Goal: Task Accomplishment & Management: Use online tool/utility

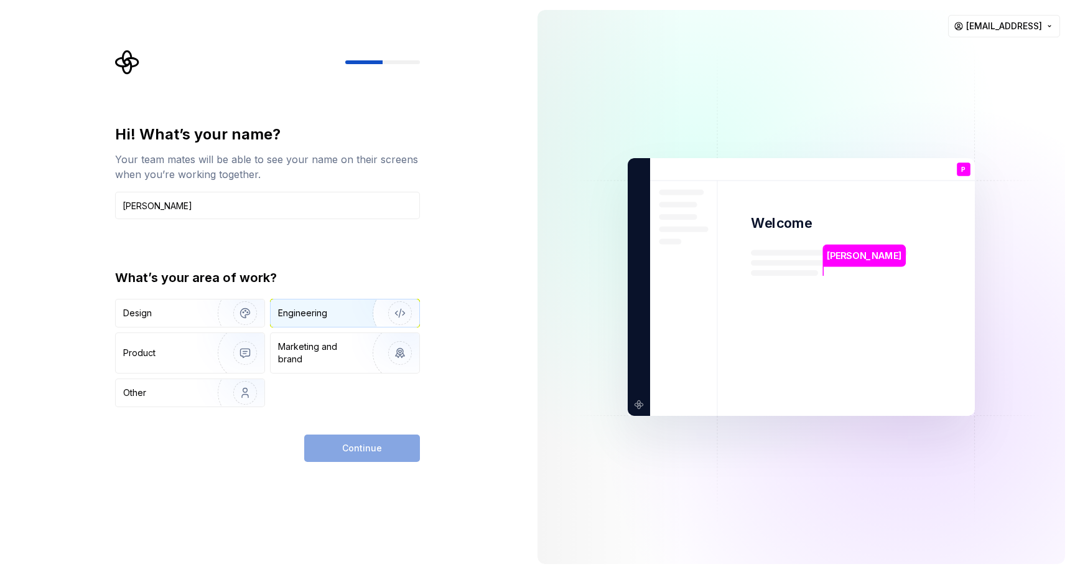
type input "Pawan Rawat"
click at [324, 310] on div "Engineering" at bounding box center [302, 313] width 49 height 12
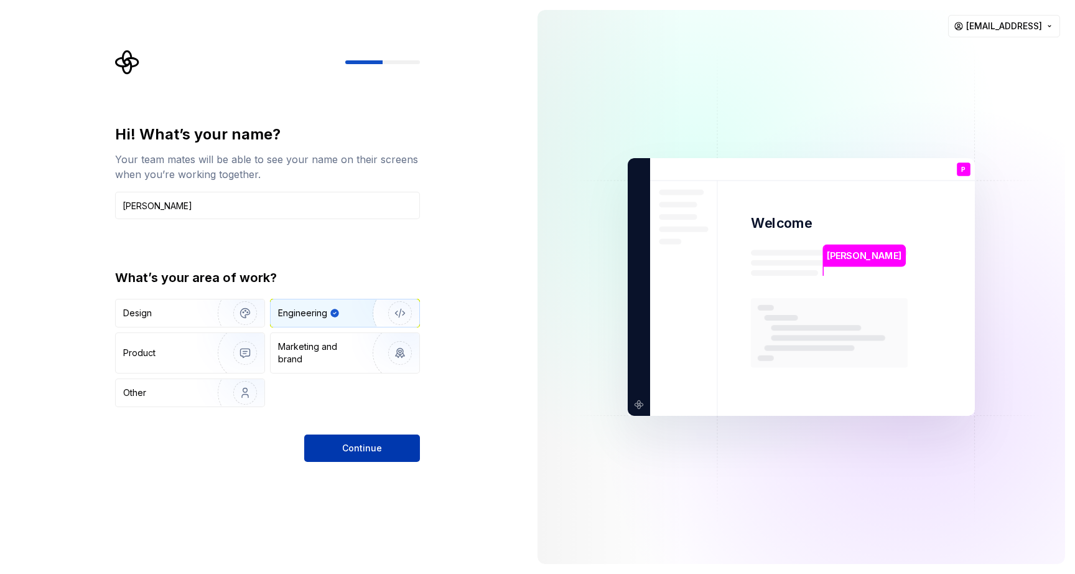
click at [369, 449] on span "Continue" at bounding box center [362, 448] width 40 height 12
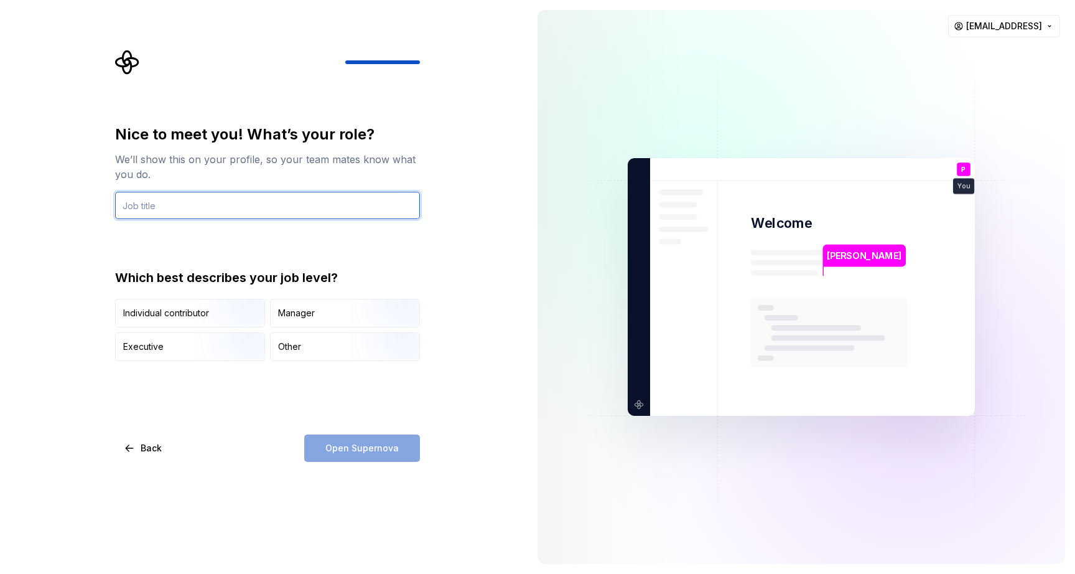
click at [242, 206] on input "text" at bounding box center [267, 205] width 305 height 27
type input "Lead Engineer"
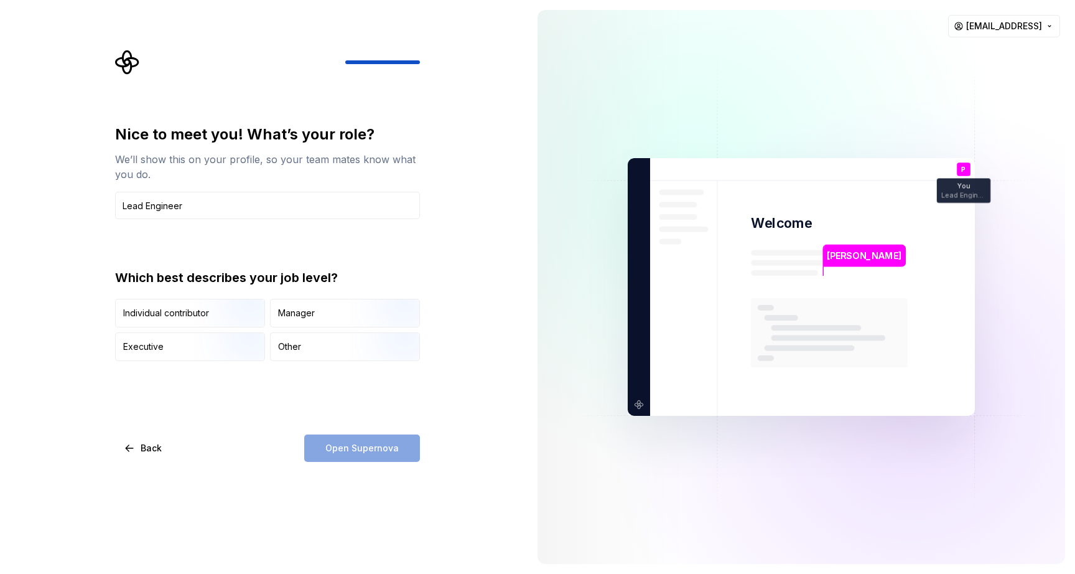
click at [330, 449] on div "Open Supernova" at bounding box center [362, 447] width 116 height 27
click at [323, 347] on div "Other" at bounding box center [345, 346] width 149 height 27
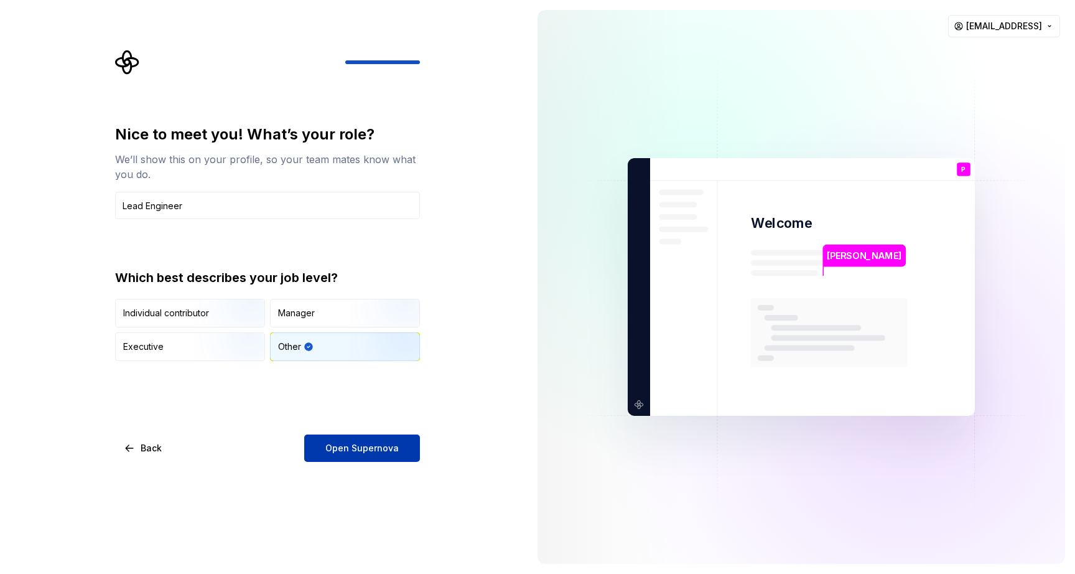
click at [351, 444] on span "Open Supernova" at bounding box center [361, 448] width 73 height 12
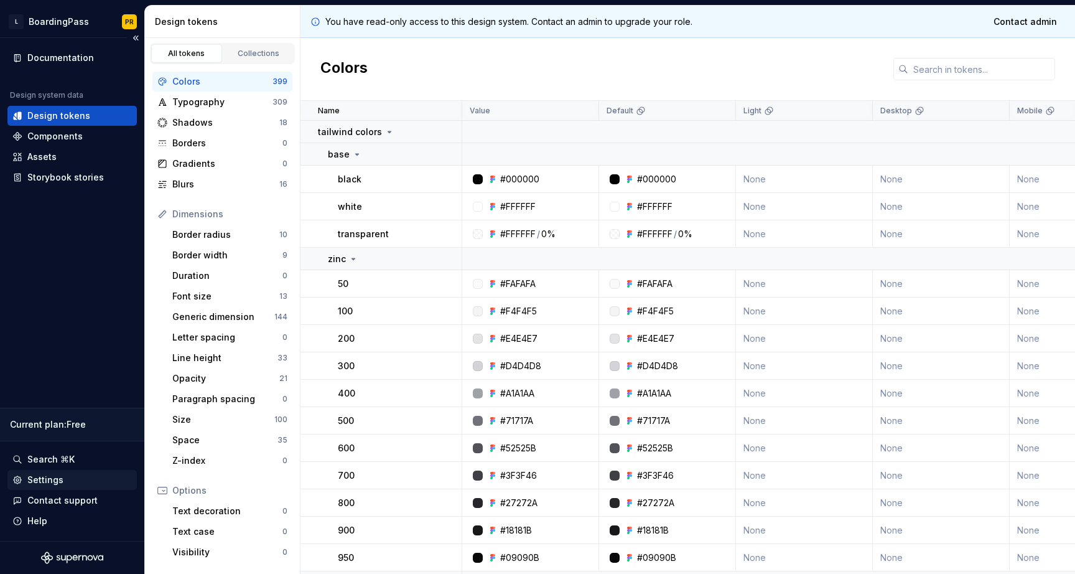
click at [63, 478] on div "Settings" at bounding box center [71, 480] width 119 height 12
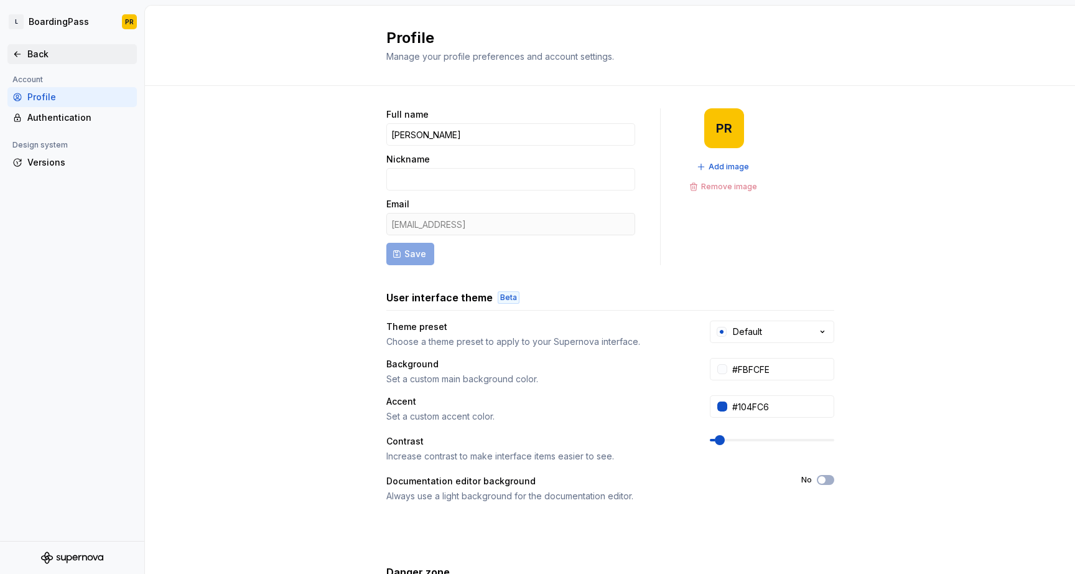
click at [48, 55] on div "Back" at bounding box center [79, 54] width 105 height 12
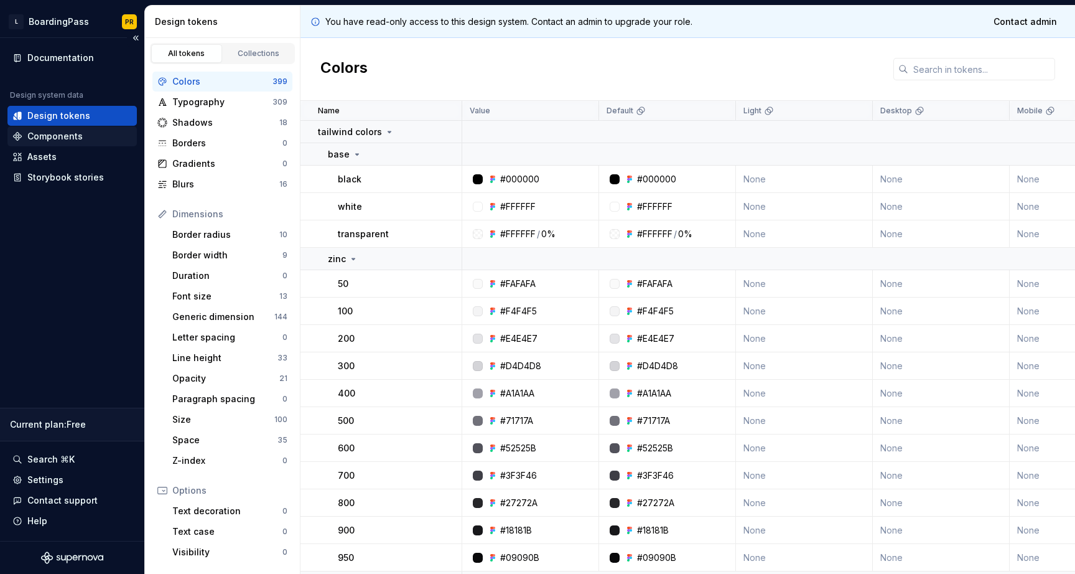
click at [73, 140] on div "Components" at bounding box center [54, 136] width 55 height 12
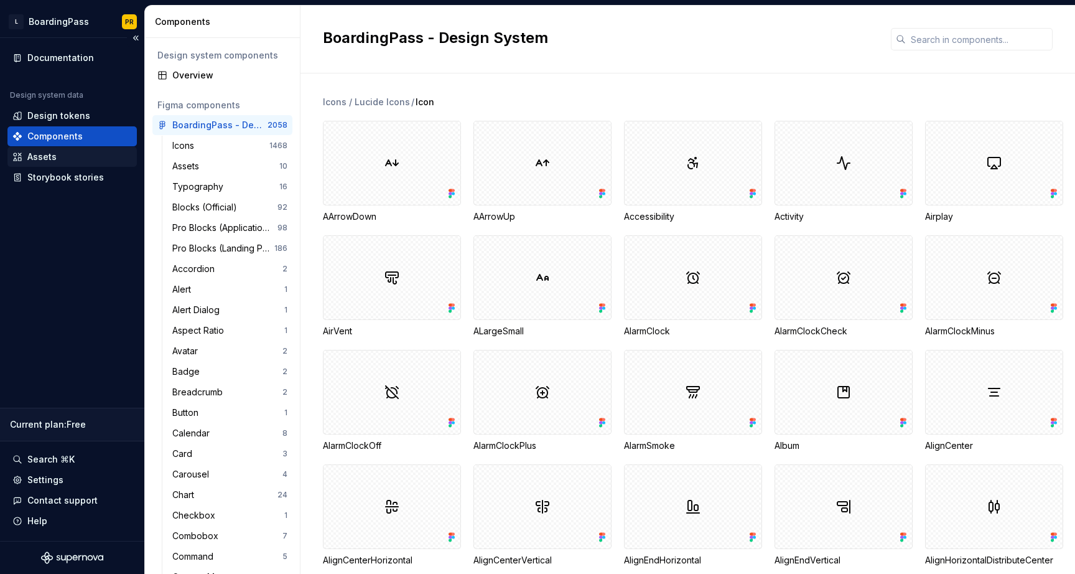
click at [84, 161] on div "Assets" at bounding box center [71, 157] width 119 height 12
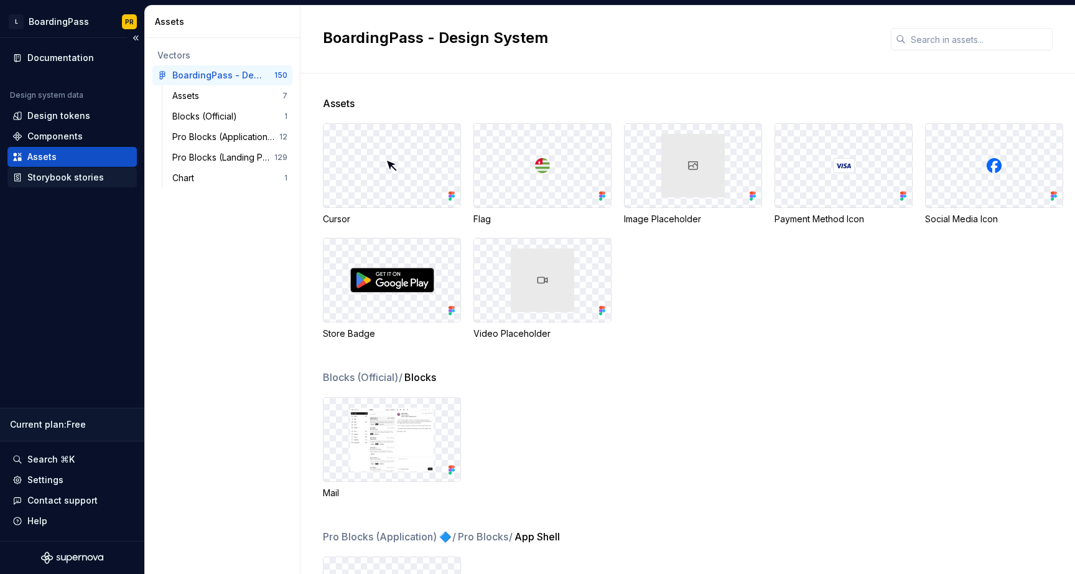
click at [80, 177] on div "Storybook stories" at bounding box center [65, 177] width 77 height 12
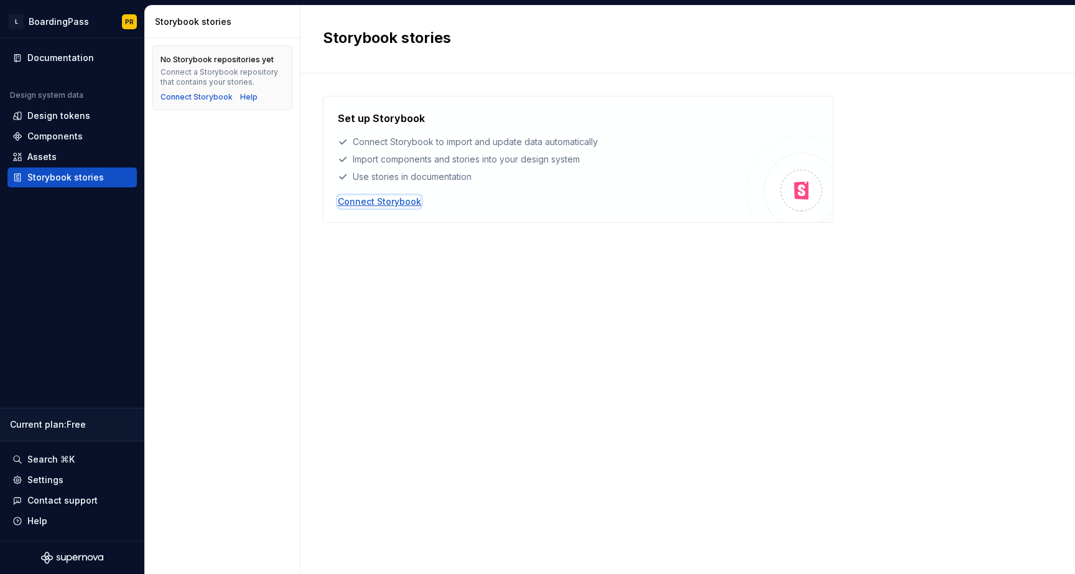
click at [374, 200] on div "Connect Storybook" at bounding box center [379, 201] width 83 height 12
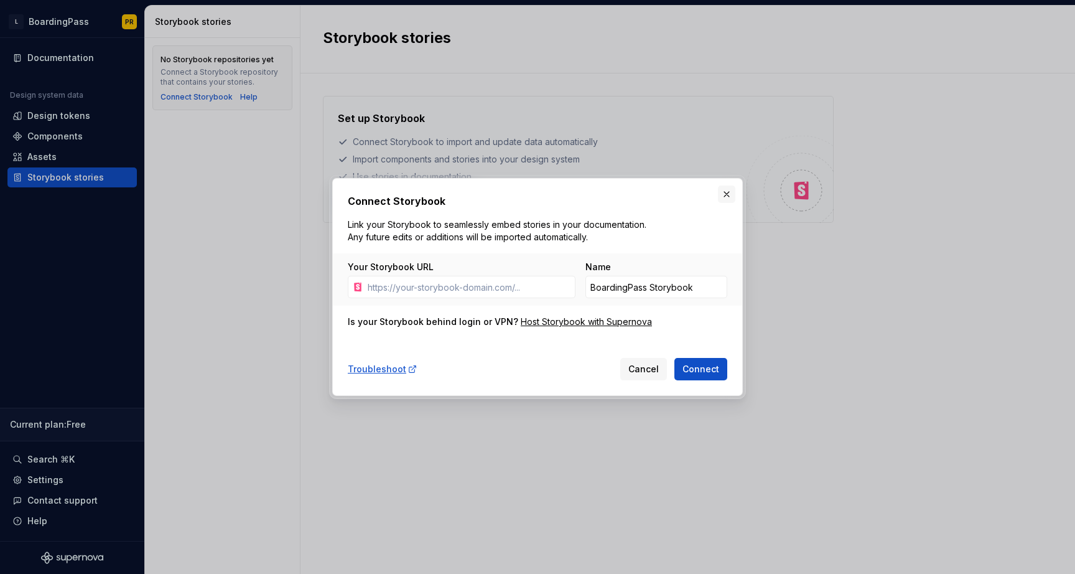
click at [727, 197] on button "button" at bounding box center [726, 193] width 17 height 17
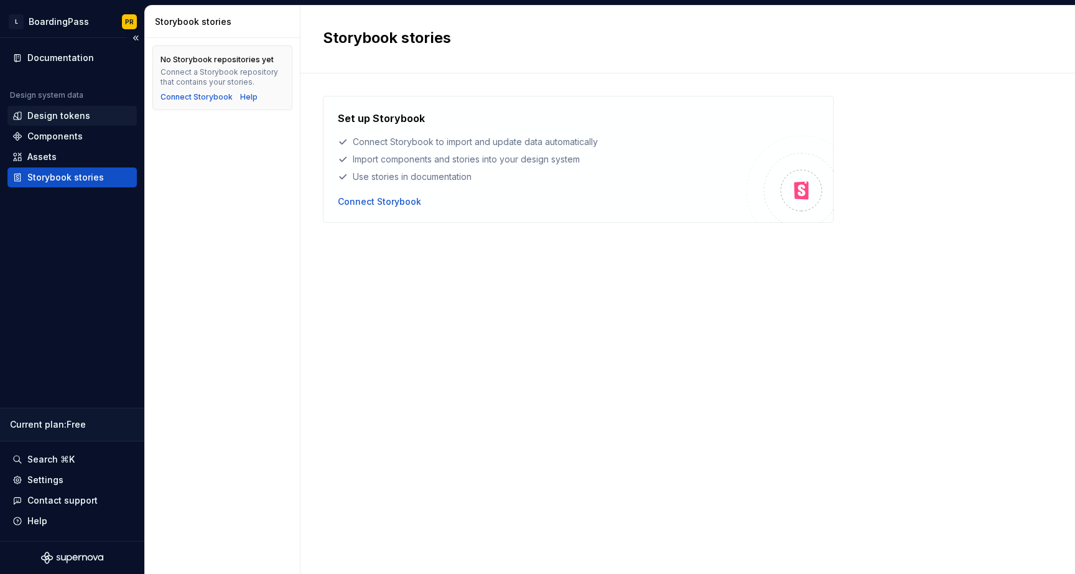
click at [85, 116] on div "Design tokens" at bounding box center [58, 116] width 63 height 12
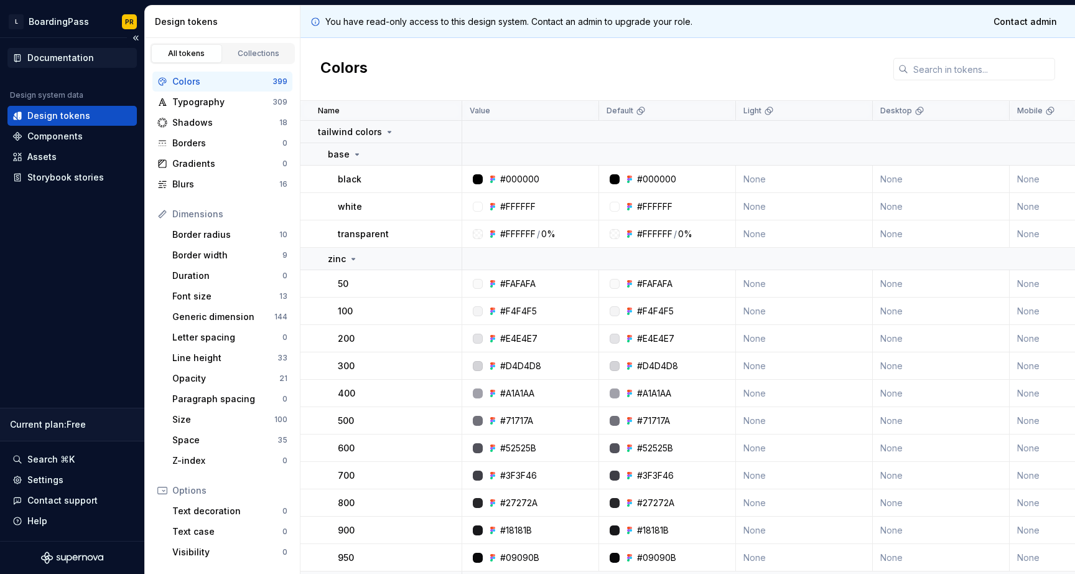
click at [78, 57] on div "Documentation" at bounding box center [60, 58] width 67 height 12
click at [1011, 17] on span "Contact admin" at bounding box center [1025, 22] width 63 height 12
click at [70, 155] on div "Assets" at bounding box center [71, 157] width 119 height 12
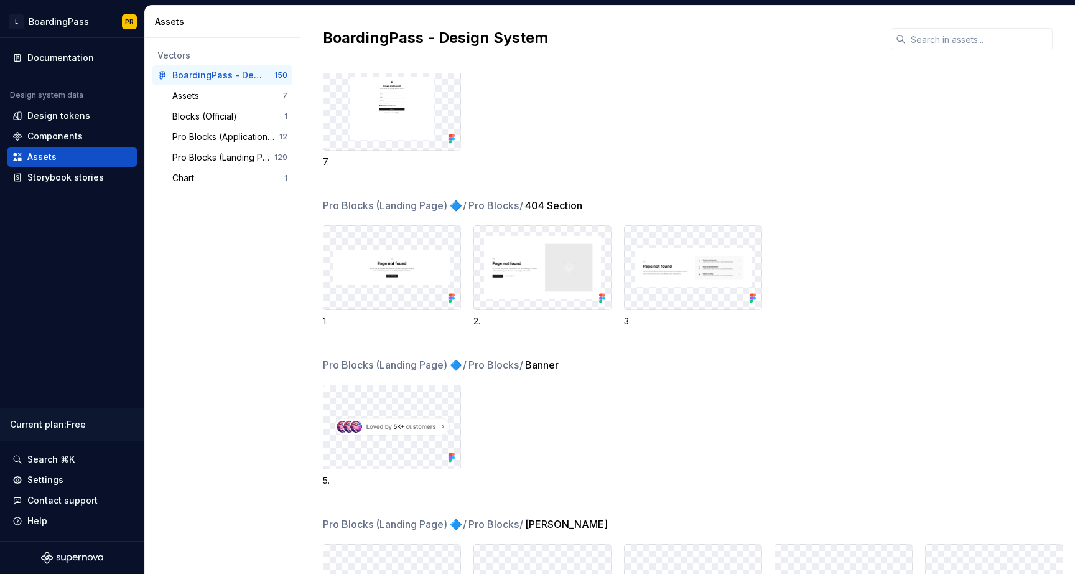
scroll to position [1075, 0]
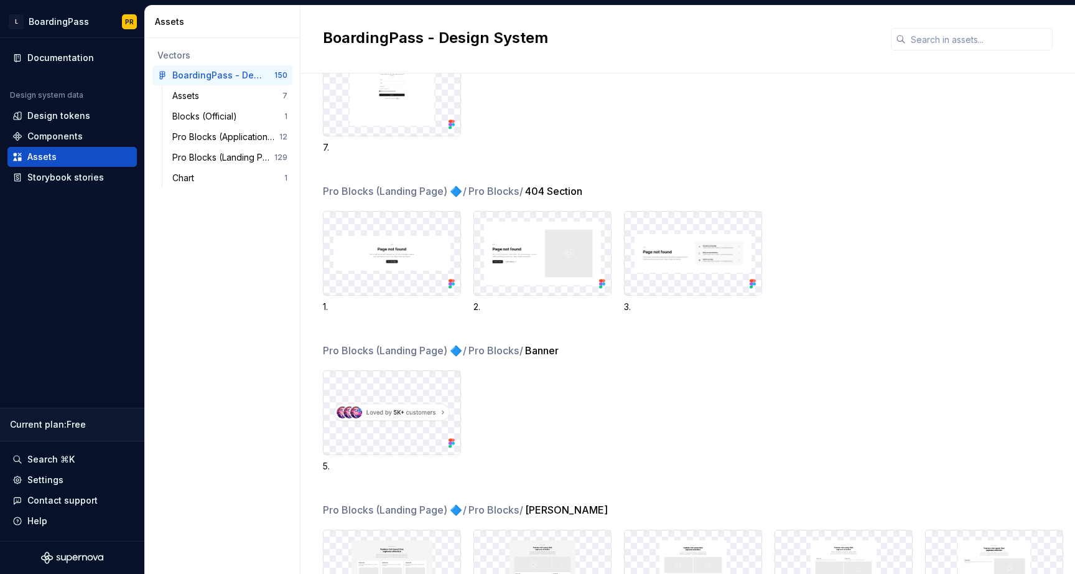
click at [422, 261] on img at bounding box center [392, 253] width 117 height 35
click at [215, 101] on div "Assets" at bounding box center [227, 96] width 110 height 12
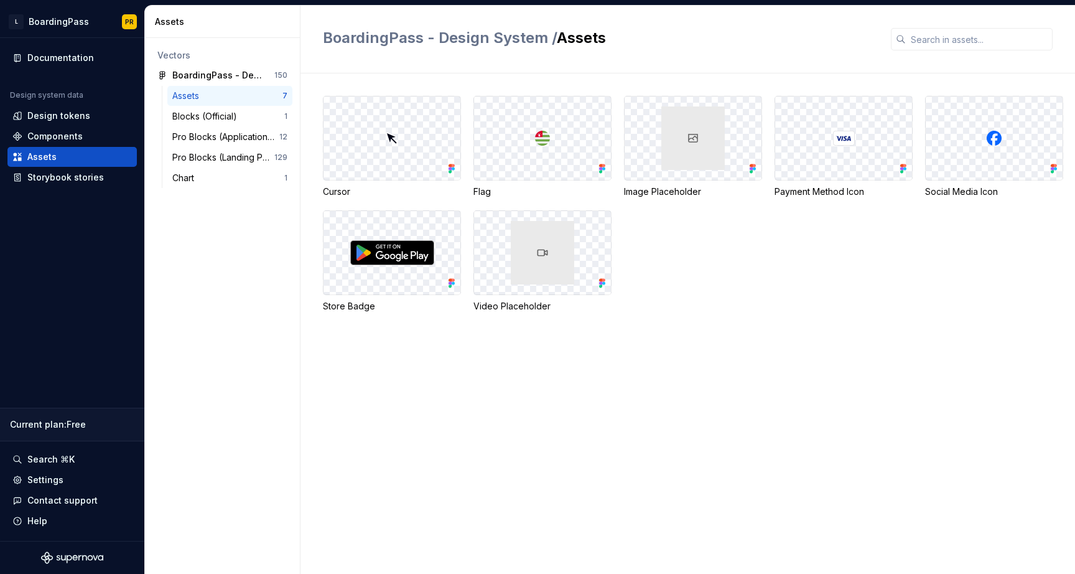
click at [376, 147] on div at bounding box center [392, 137] width 137 height 83
click at [388, 148] on div at bounding box center [392, 137] width 137 height 83
click at [562, 130] on div at bounding box center [542, 137] width 137 height 83
click at [78, 139] on div "Components" at bounding box center [54, 136] width 55 height 12
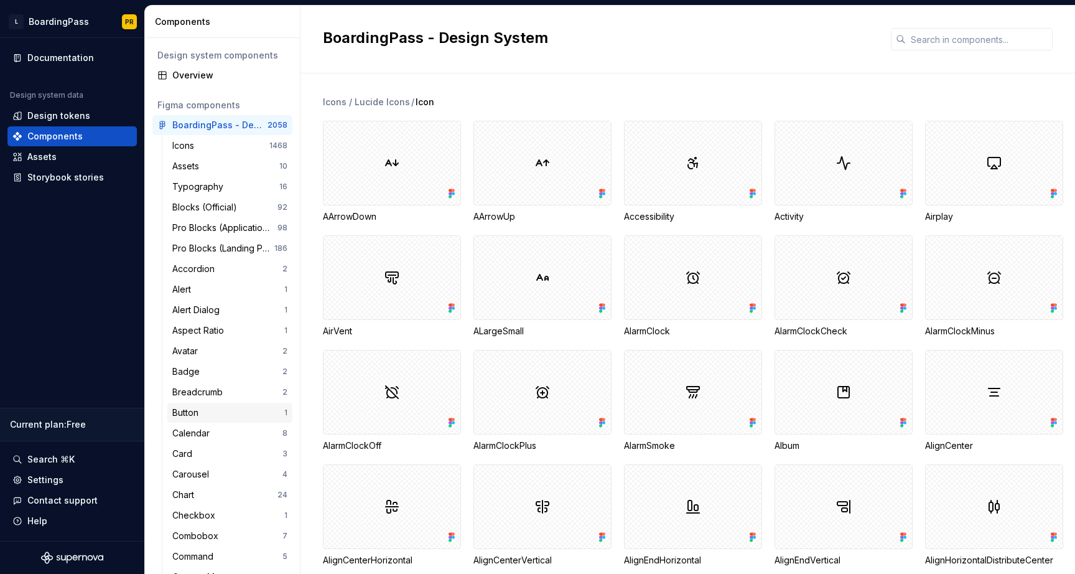
click at [212, 409] on div "Button" at bounding box center [228, 412] width 112 height 12
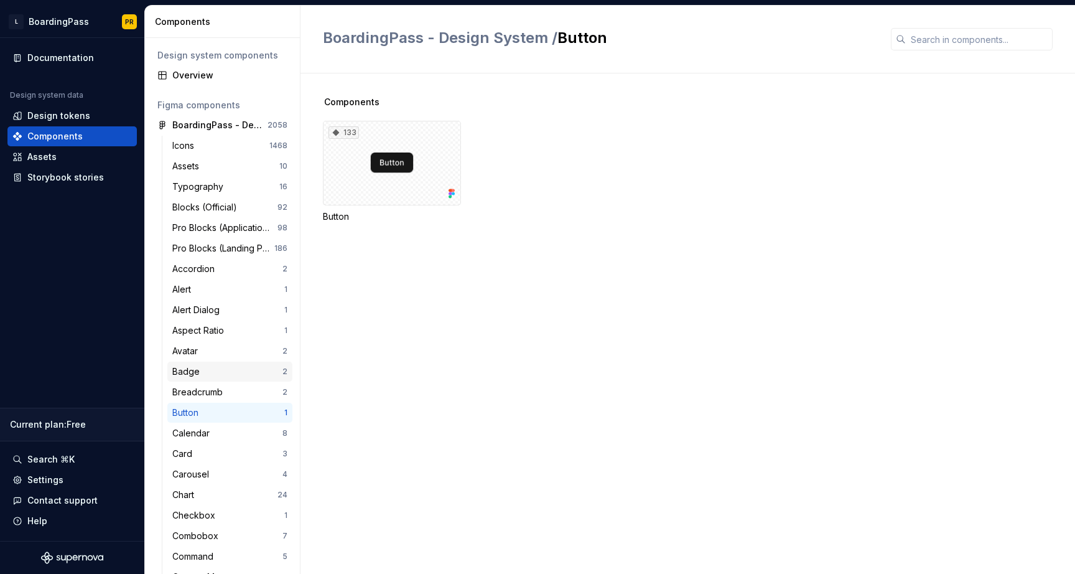
click at [215, 371] on div "Badge" at bounding box center [227, 371] width 110 height 12
click at [213, 391] on div "Breadcrumb" at bounding box center [199, 392] width 55 height 12
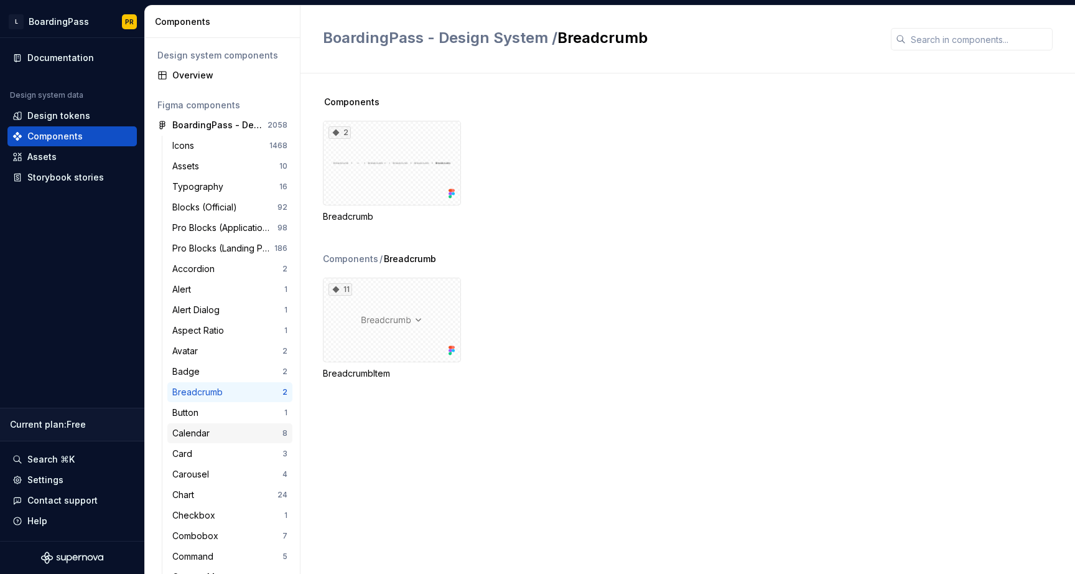
click at [200, 424] on div "Calendar 8" at bounding box center [229, 433] width 125 height 20
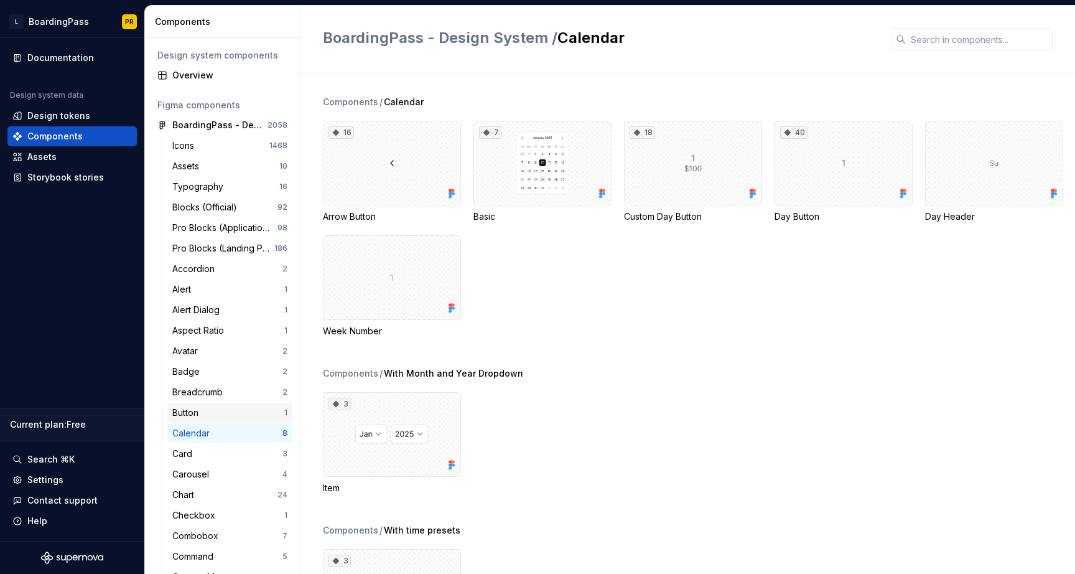
click at [203, 412] on div "Button" at bounding box center [187, 412] width 31 height 12
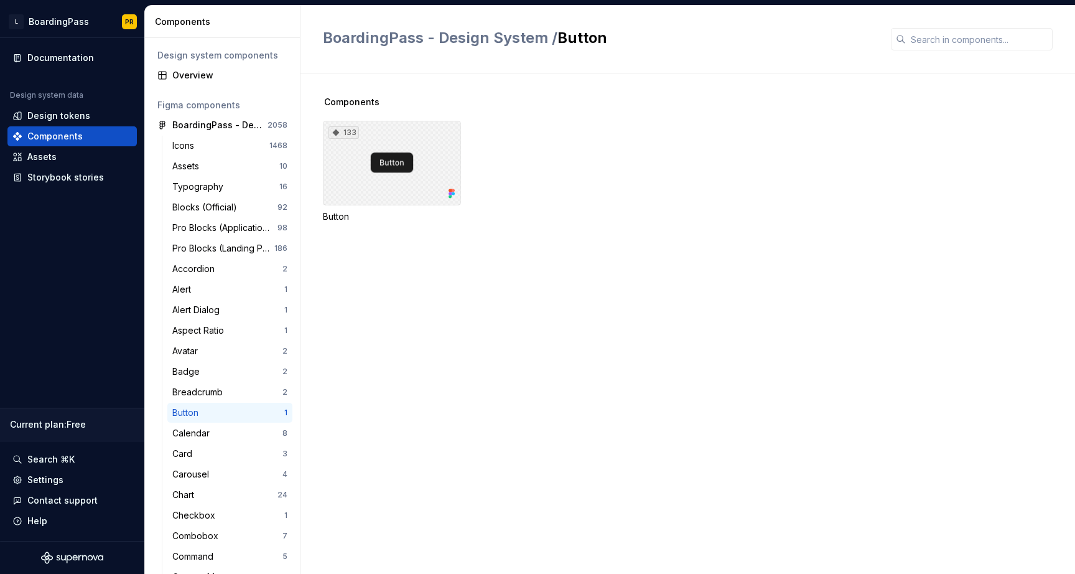
click at [411, 177] on div "133" at bounding box center [392, 163] width 138 height 85
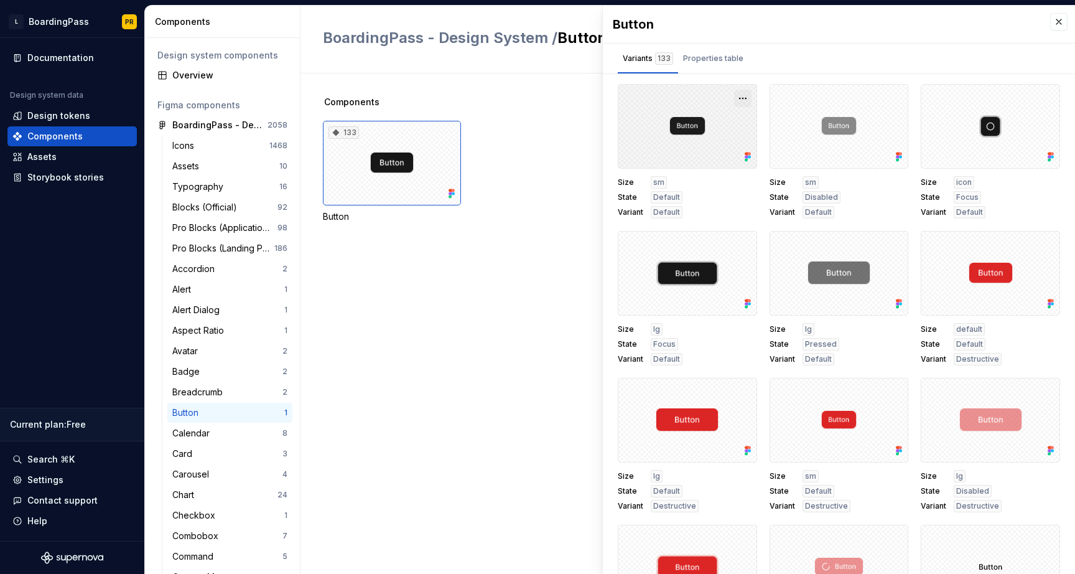
click at [744, 98] on button "button" at bounding box center [742, 98] width 17 height 17
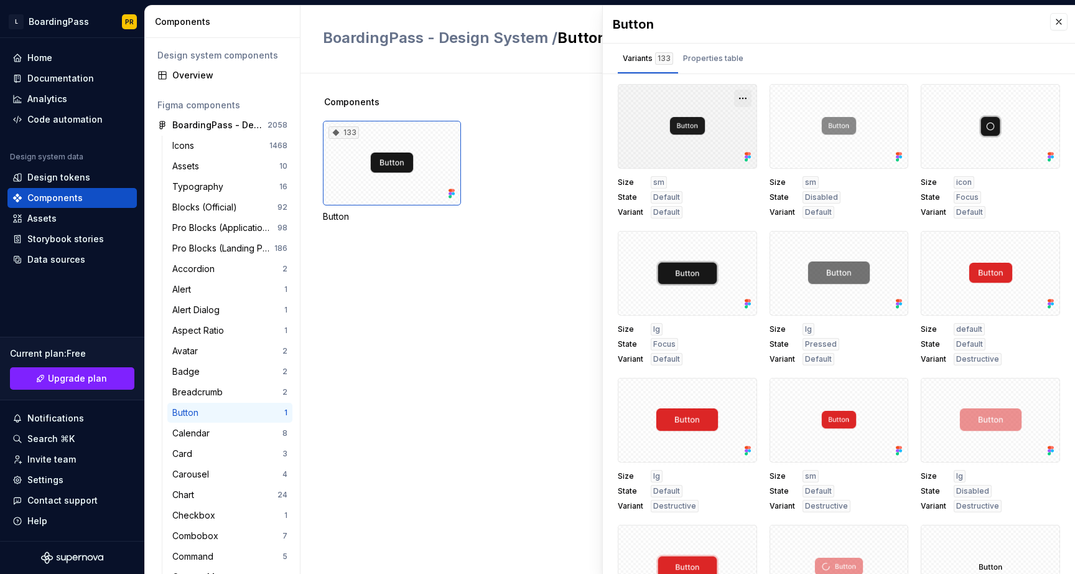
click at [740, 98] on button "button" at bounding box center [742, 98] width 17 height 17
click at [713, 62] on div "Properties table" at bounding box center [713, 58] width 60 height 12
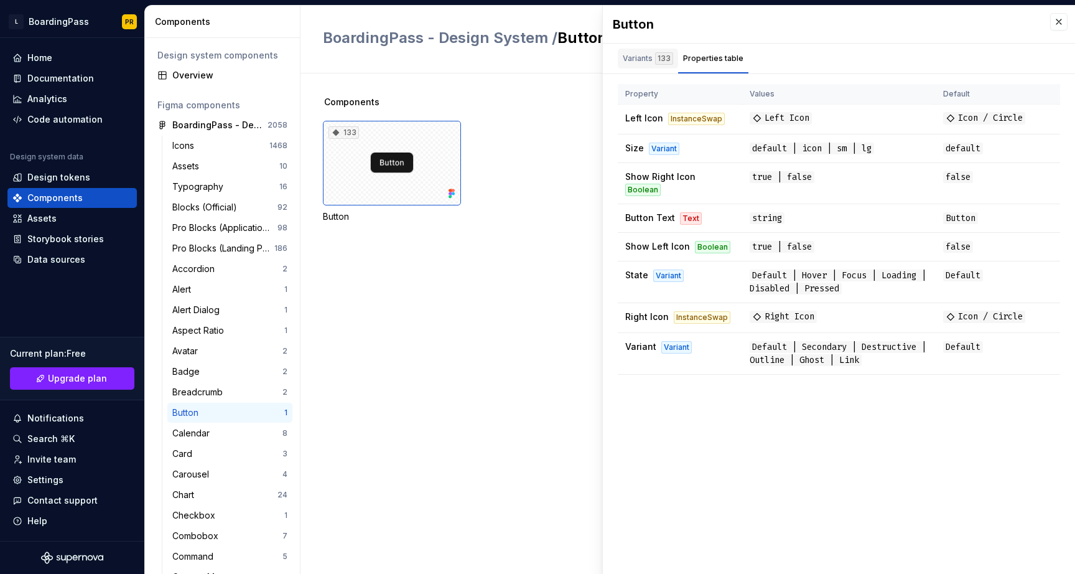
click at [653, 58] on div "Variants 133" at bounding box center [648, 58] width 50 height 12
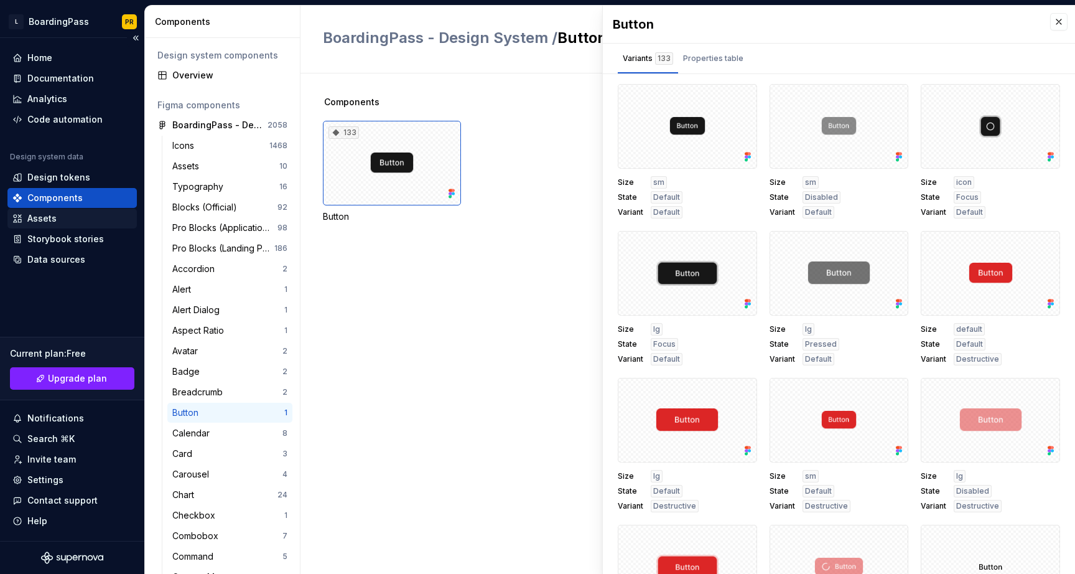
click at [29, 223] on div "Assets" at bounding box center [41, 218] width 29 height 12
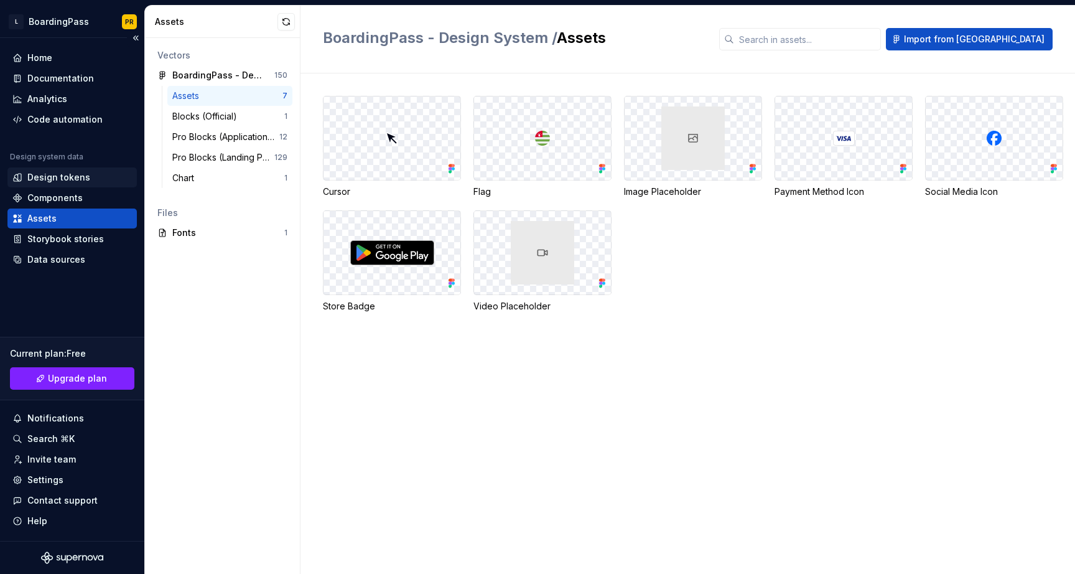
click at [63, 177] on div "Design tokens" at bounding box center [58, 177] width 63 height 12
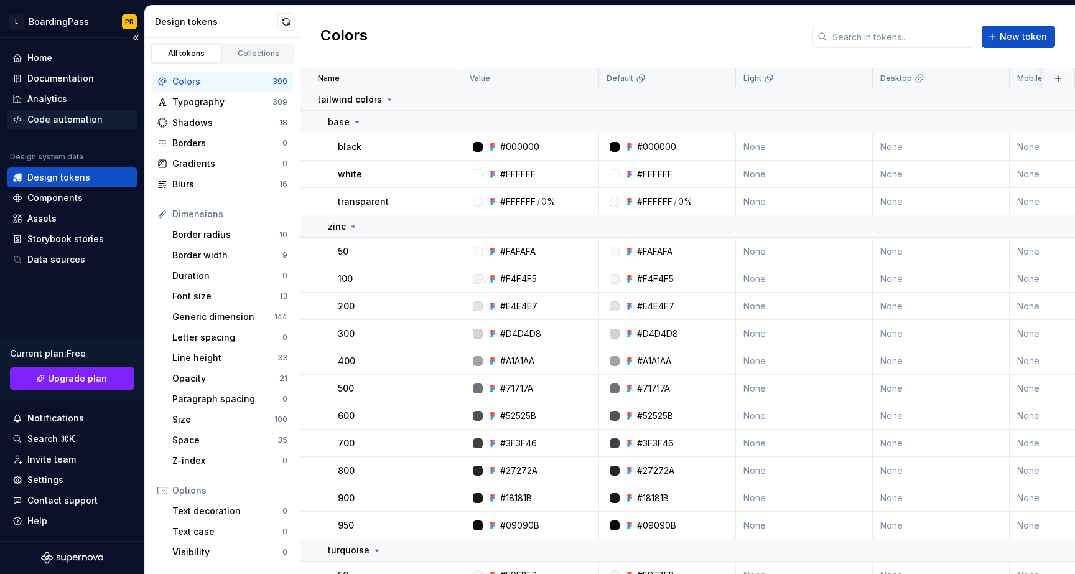
click at [68, 128] on div "Code automation" at bounding box center [71, 120] width 129 height 20
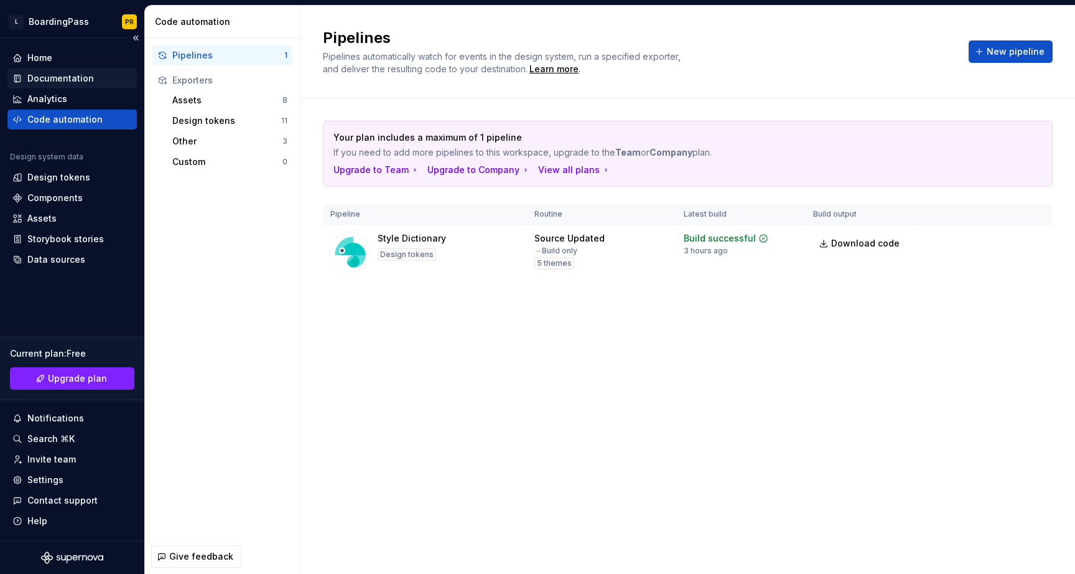
click at [65, 80] on div "Documentation" at bounding box center [60, 78] width 67 height 12
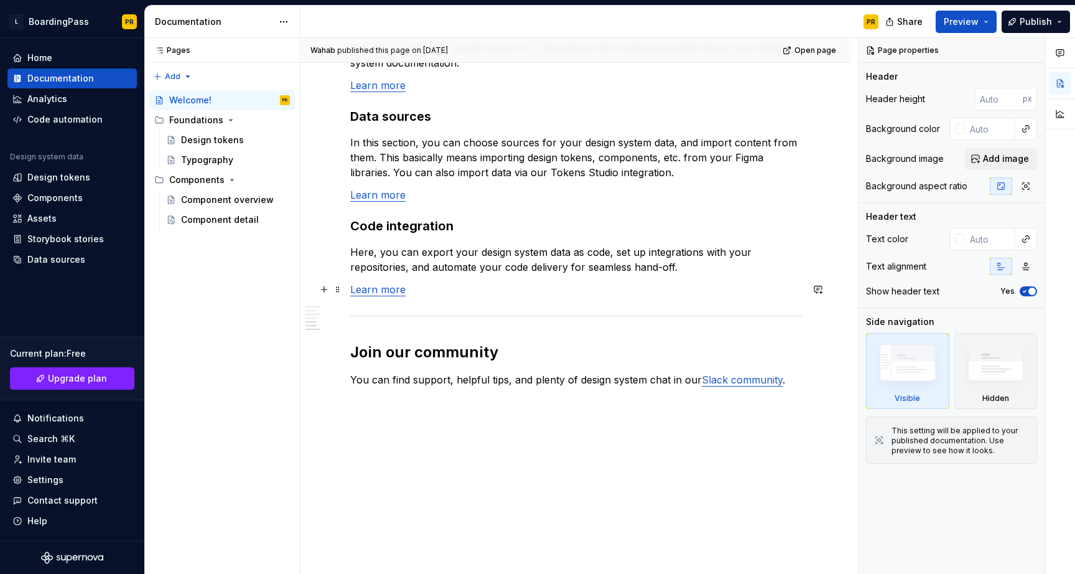
scroll to position [959, 0]
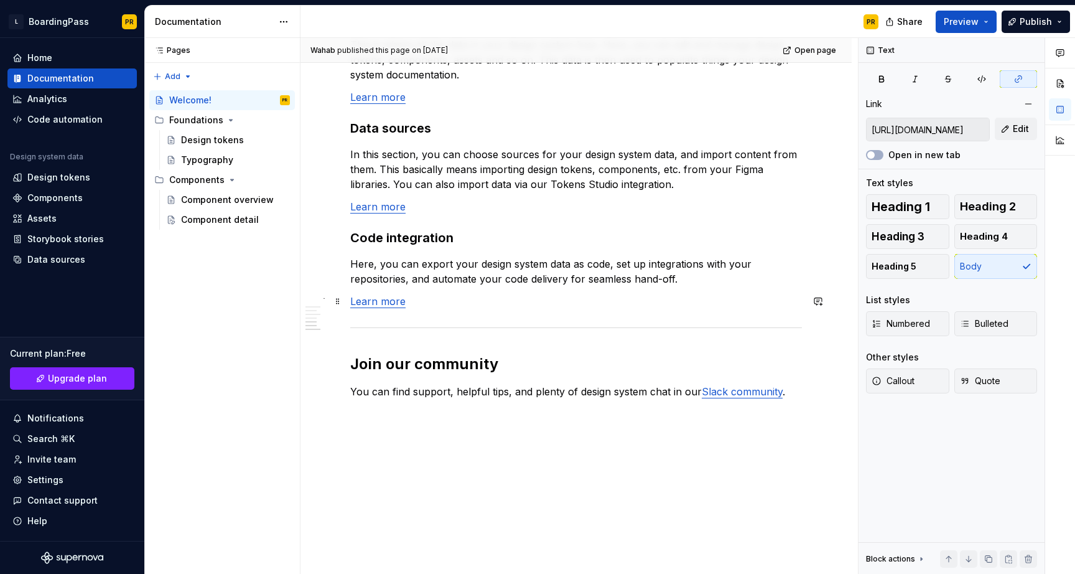
click at [391, 306] on link "Learn more" at bounding box center [377, 301] width 55 height 12
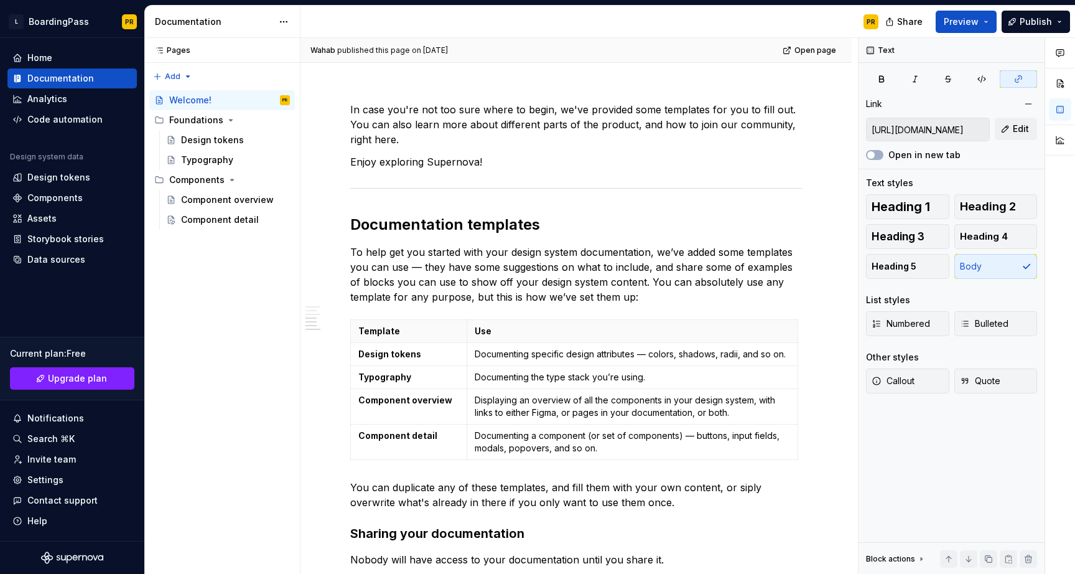
scroll to position [0, 0]
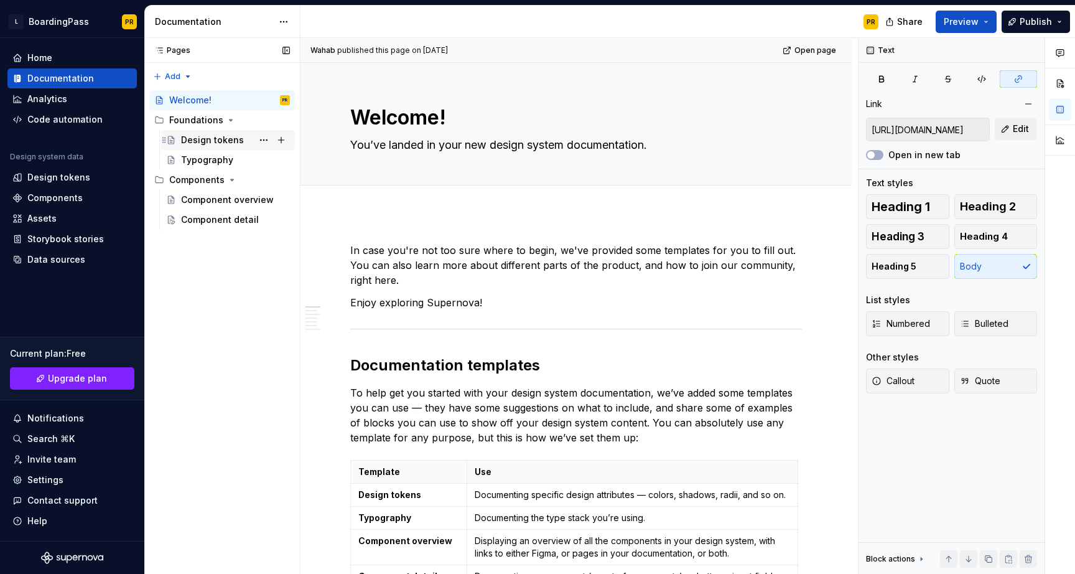
click at [202, 134] on div "Design tokens" at bounding box center [212, 140] width 63 height 12
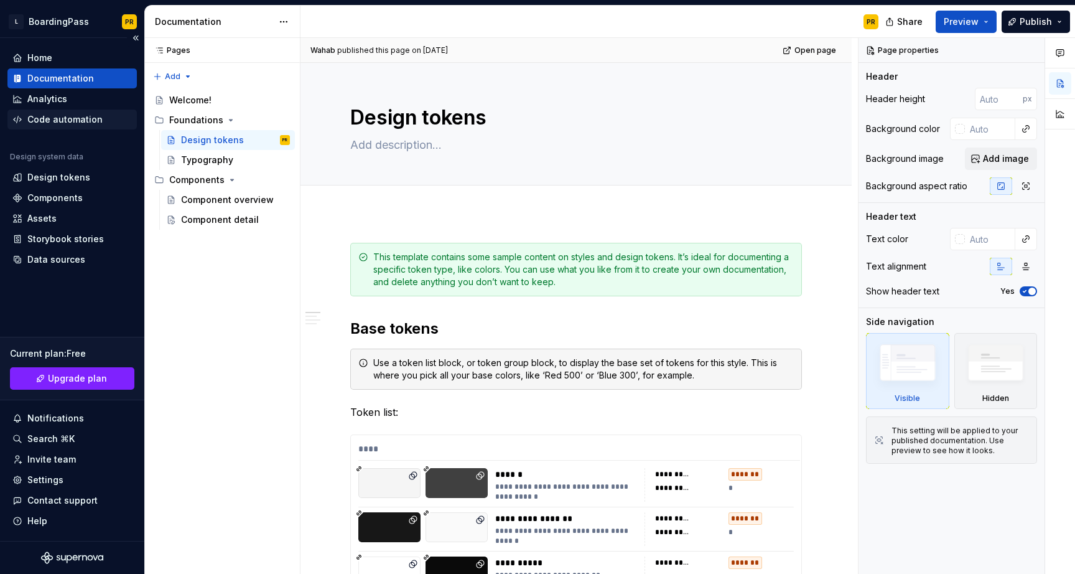
click at [63, 113] on div "Code automation" at bounding box center [64, 119] width 75 height 12
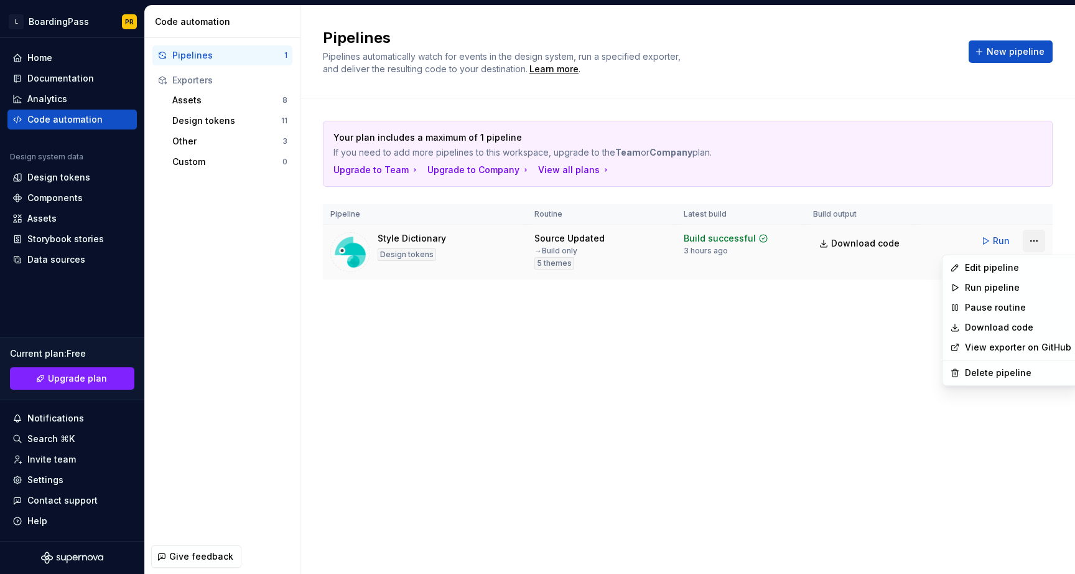
click at [1035, 243] on html "L BoardingPass PR Home Documentation Analytics Code automation Design system da…" at bounding box center [537, 287] width 1075 height 574
click at [990, 372] on div "Delete pipeline" at bounding box center [1018, 372] width 106 height 12
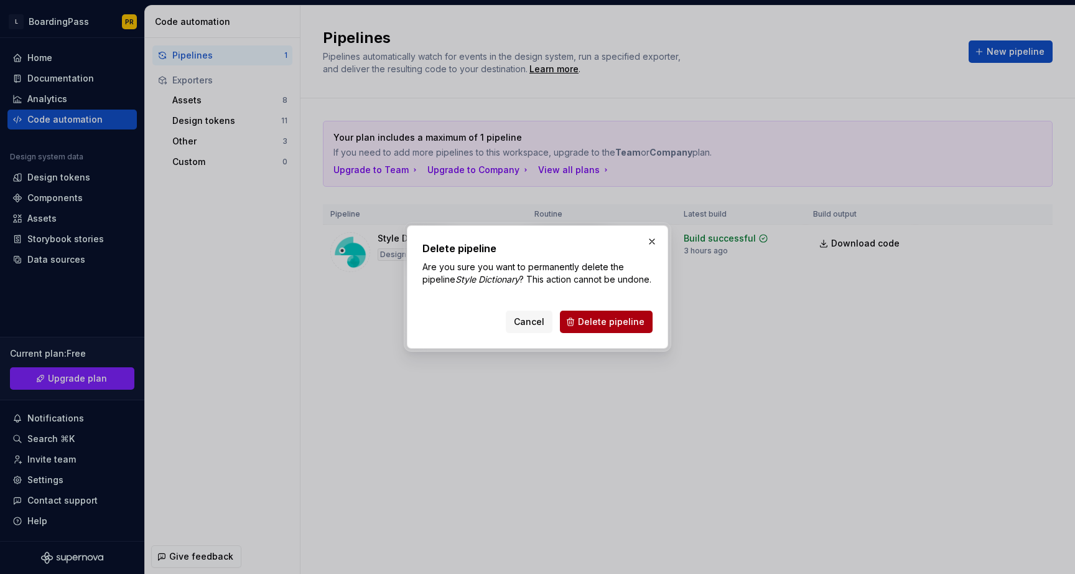
click at [630, 325] on span "Delete pipeline" at bounding box center [611, 321] width 67 height 12
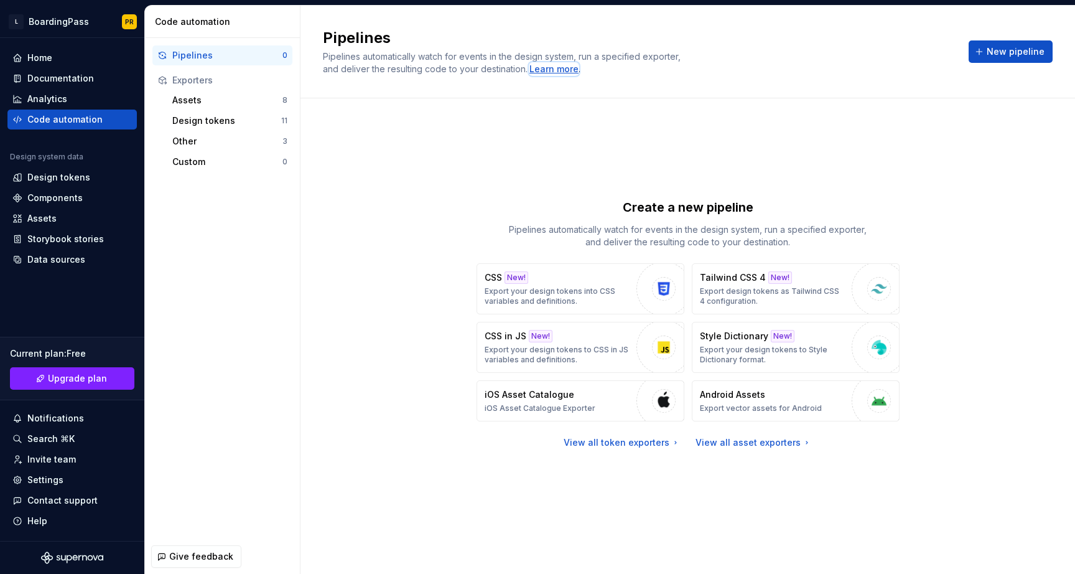
click at [536, 69] on div "Learn more" at bounding box center [554, 69] width 49 height 12
click at [563, 292] on p "Export your design tokens into CSS variables and definitions." at bounding box center [558, 296] width 146 height 20
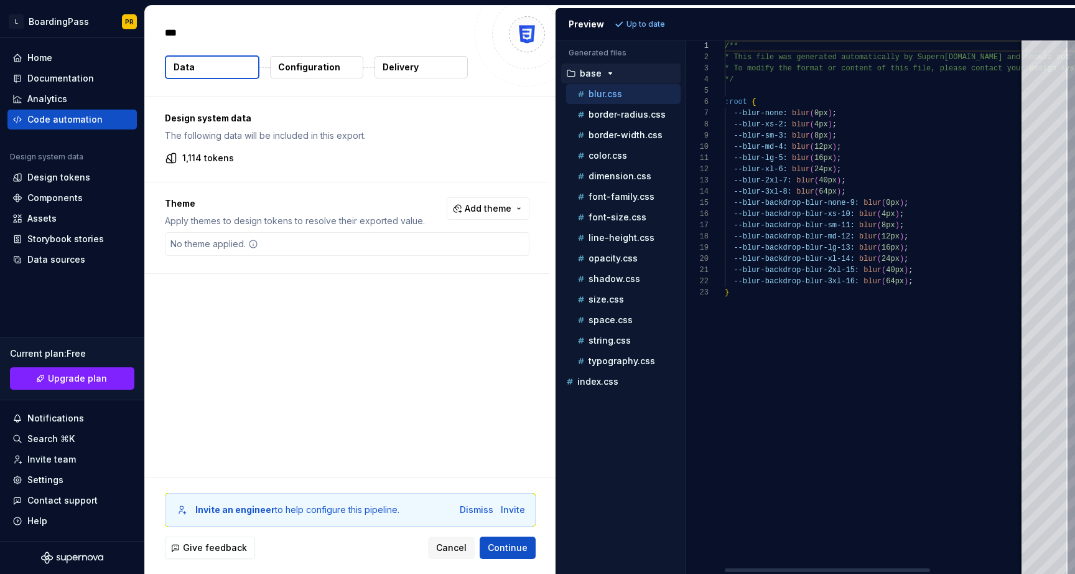
type textarea "*"
click at [633, 118] on p "border-radius.css" at bounding box center [627, 115] width 77 height 10
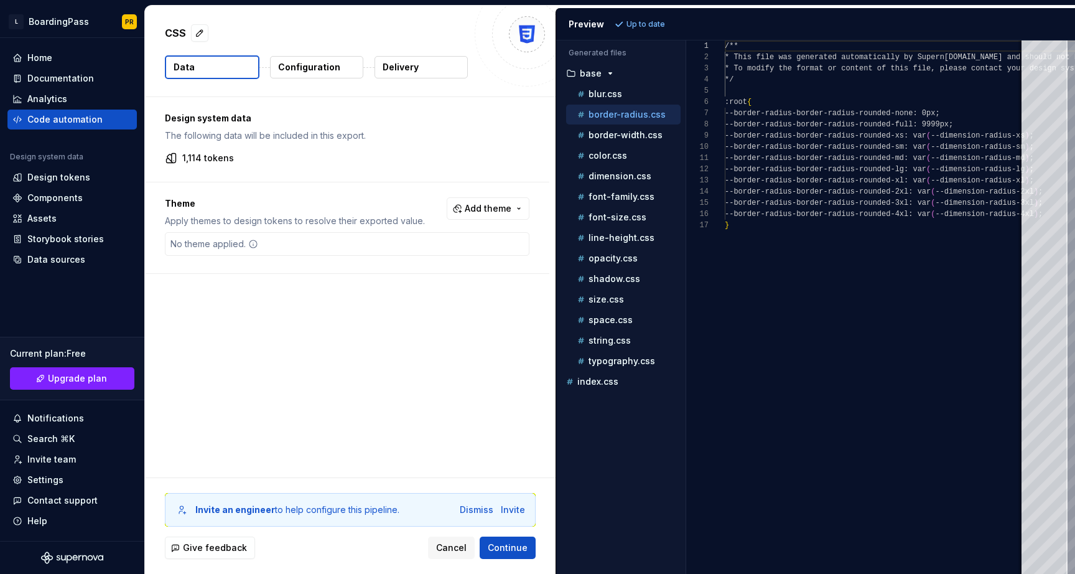
scroll to position [112, 0]
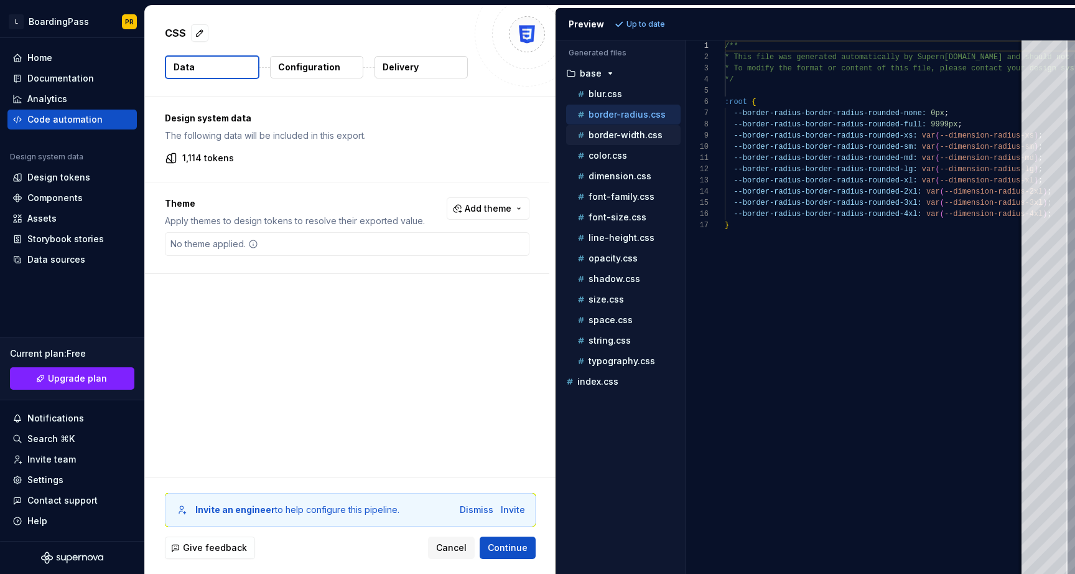
click at [633, 138] on p "border-width.css" at bounding box center [626, 135] width 74 height 10
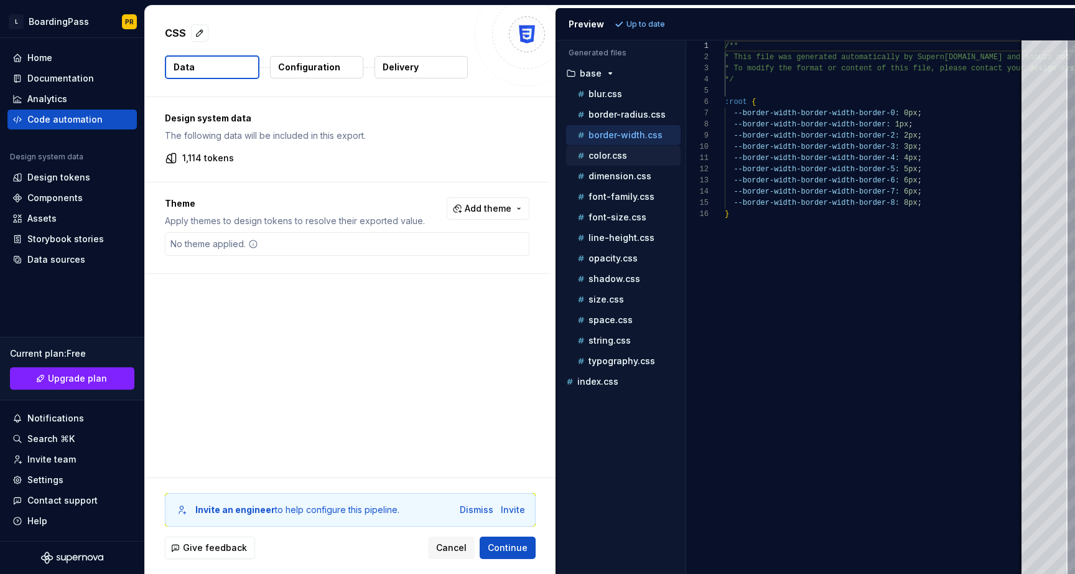
click at [628, 155] on div "color.css" at bounding box center [628, 155] width 106 height 12
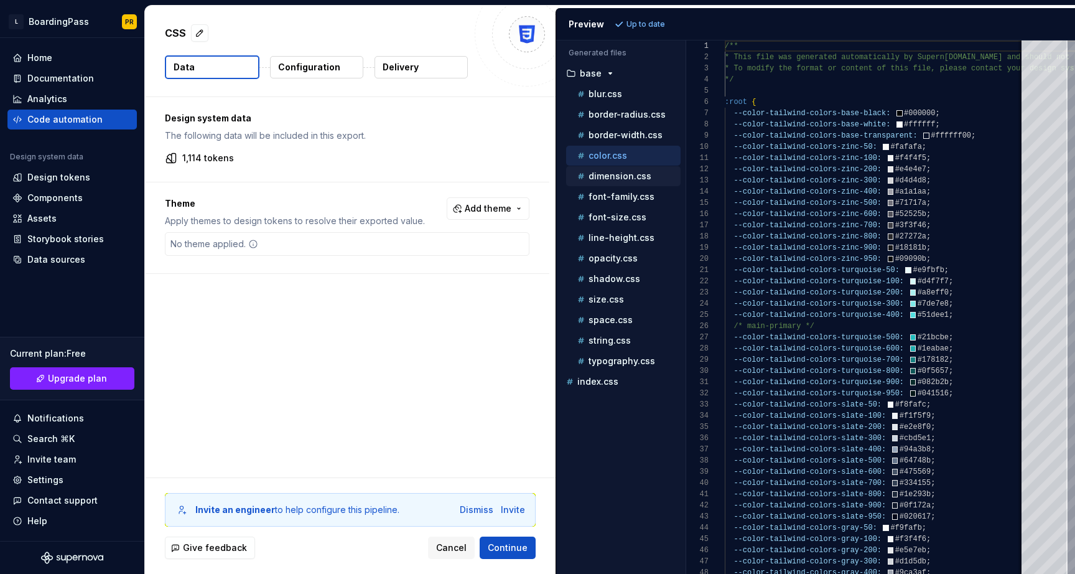
click at [630, 177] on p "dimension.css" at bounding box center [620, 176] width 63 height 10
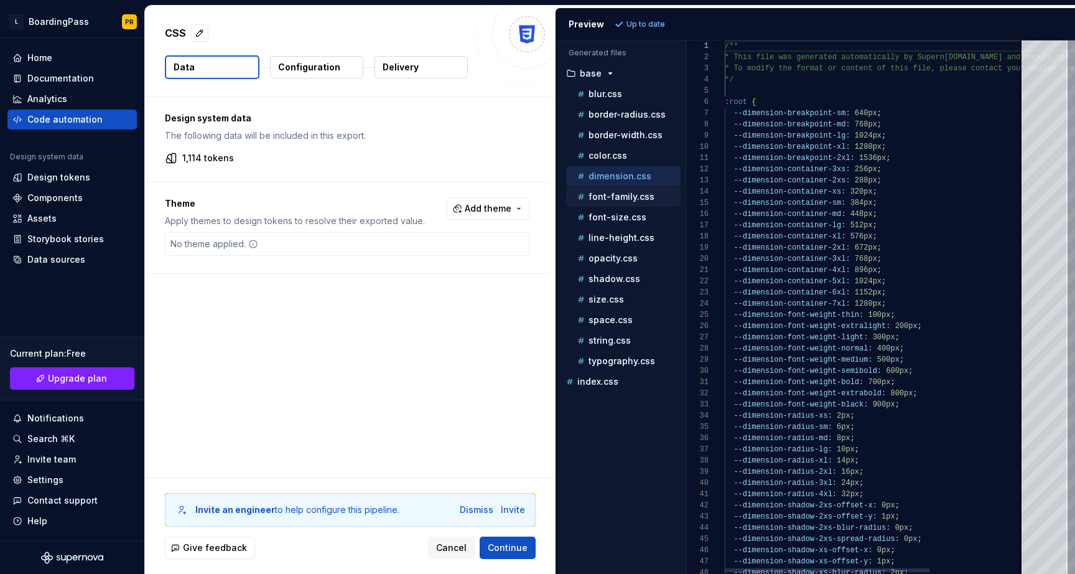
click at [625, 193] on p "font-family.css" at bounding box center [622, 197] width 66 height 10
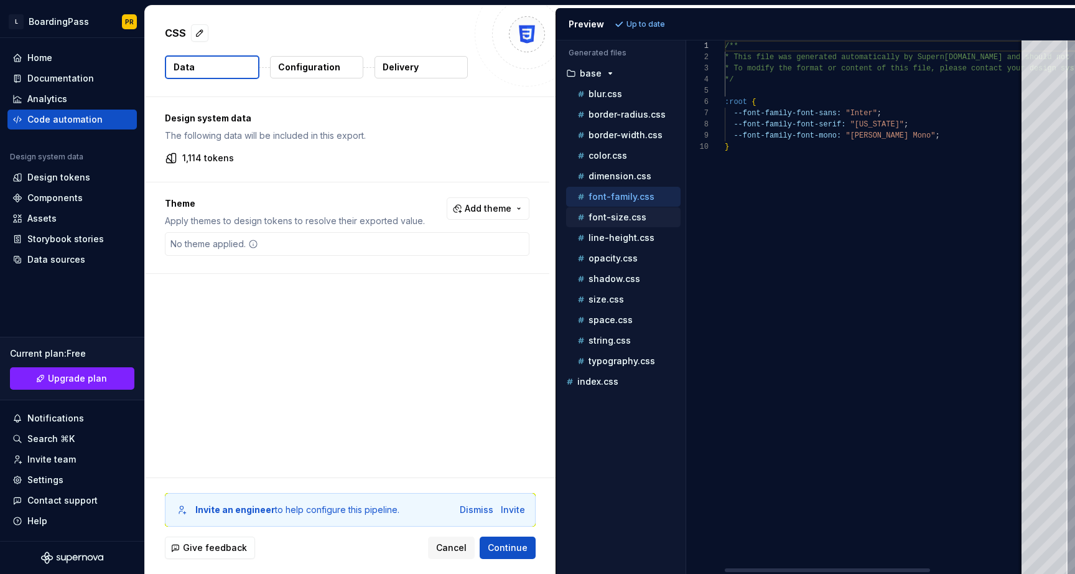
click at [621, 215] on p "font-size.css" at bounding box center [618, 217] width 58 height 10
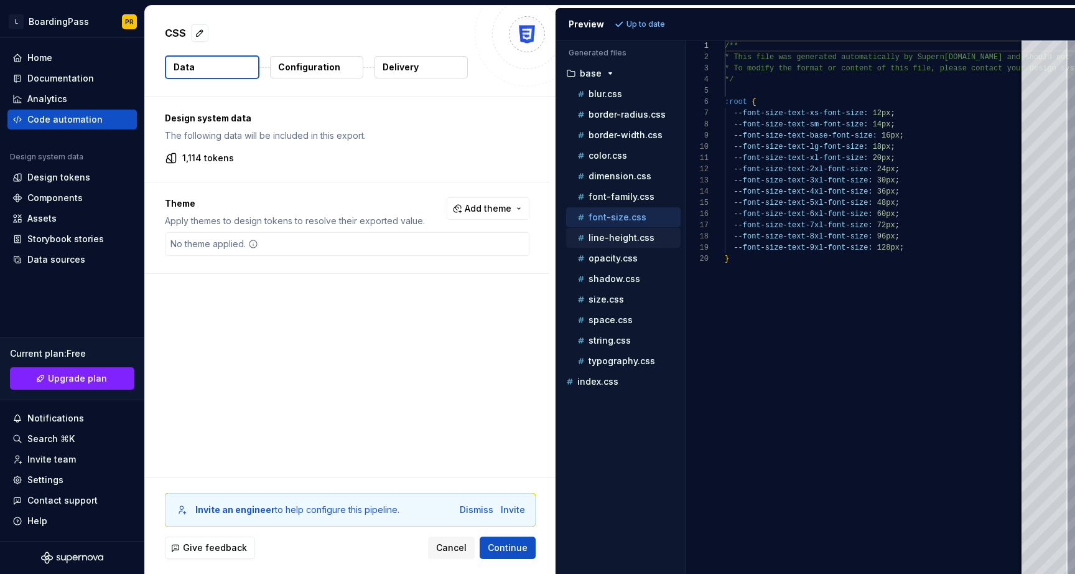
click at [618, 237] on p "line-height.css" at bounding box center [622, 238] width 66 height 10
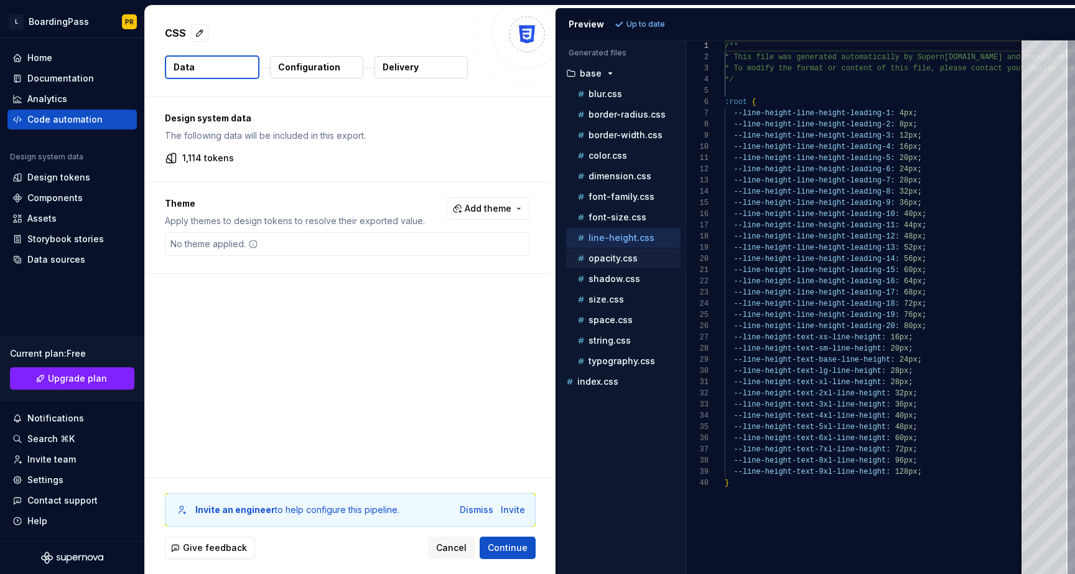
click at [617, 263] on div "opacity.css" at bounding box center [628, 258] width 106 height 12
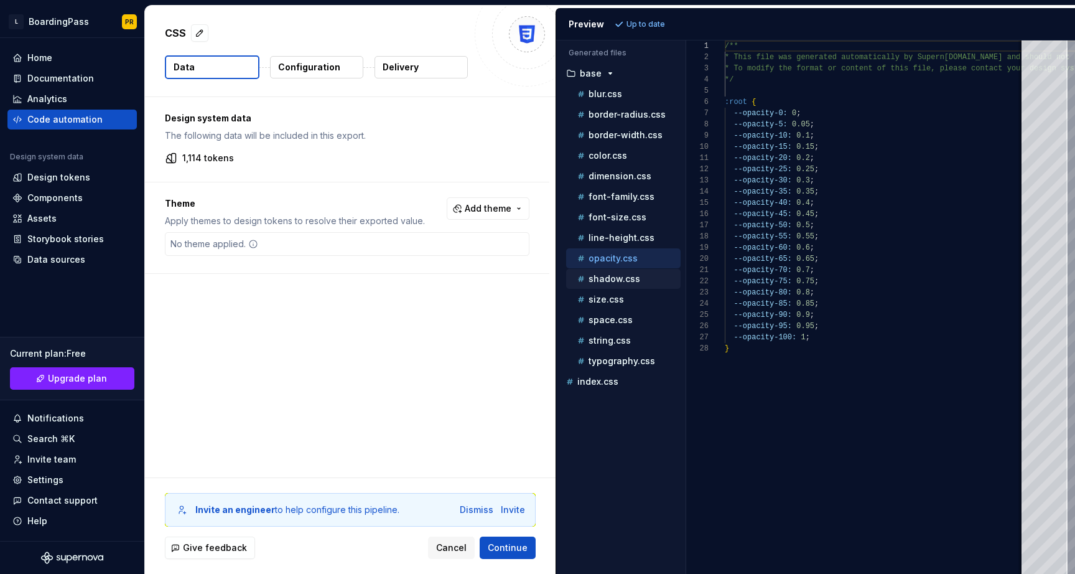
click at [615, 282] on p "shadow.css" at bounding box center [615, 279] width 52 height 10
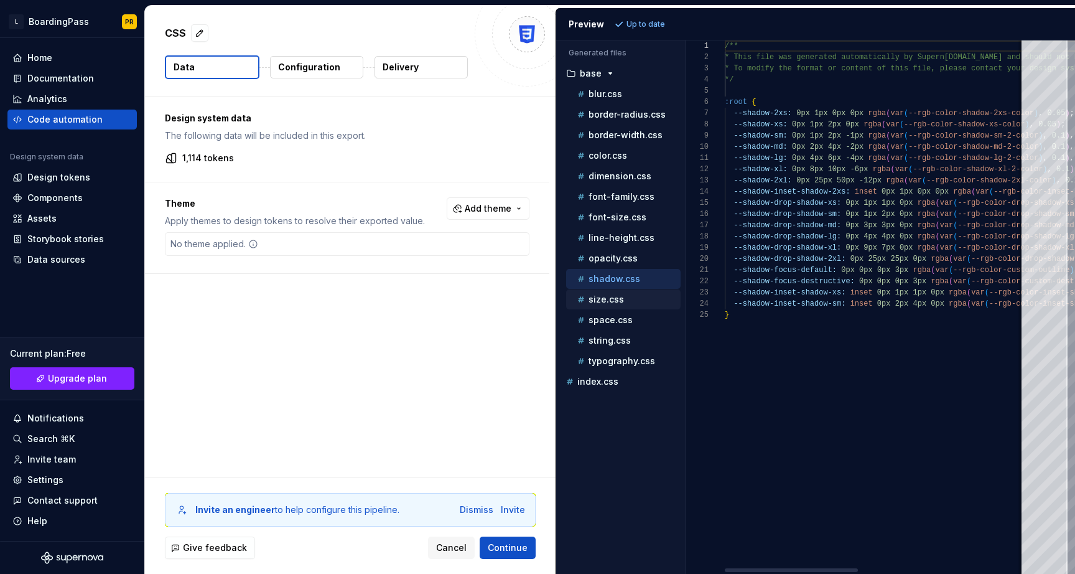
click at [612, 301] on p "size.css" at bounding box center [606, 299] width 35 height 10
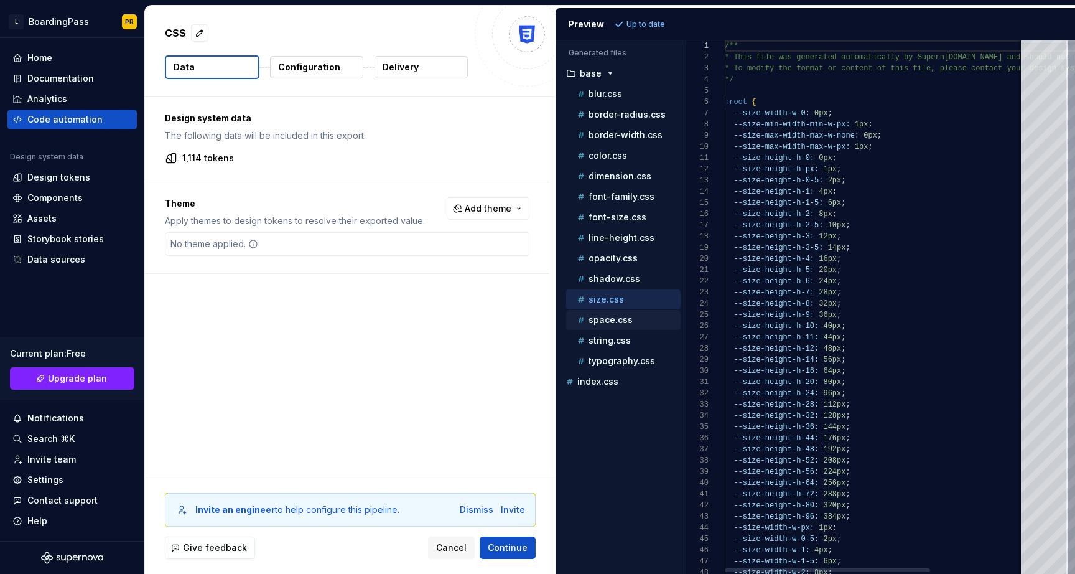
click at [612, 324] on p "space.css" at bounding box center [611, 320] width 44 height 10
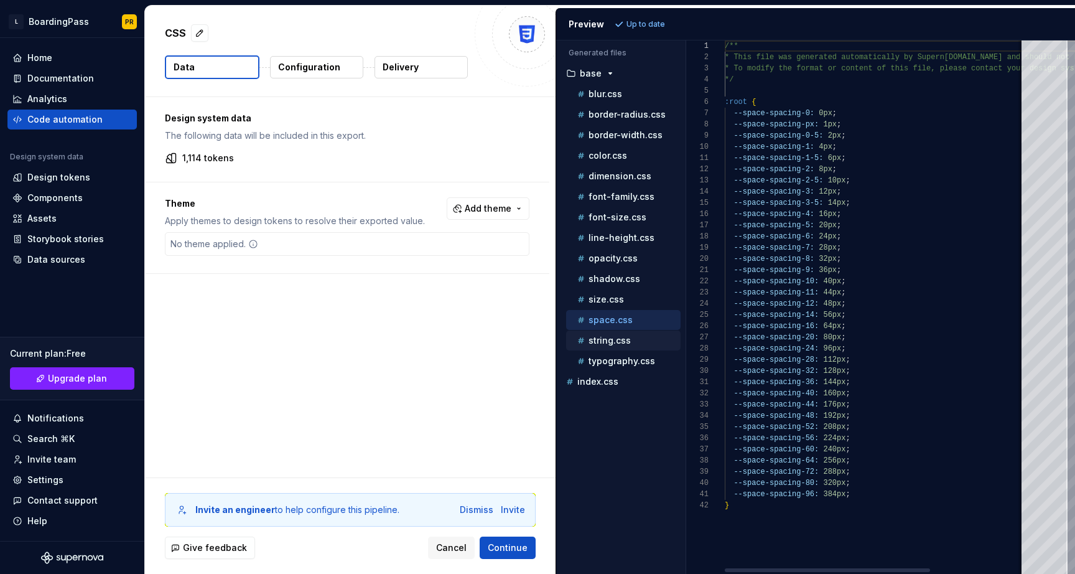
click at [612, 343] on p "string.css" at bounding box center [610, 340] width 42 height 10
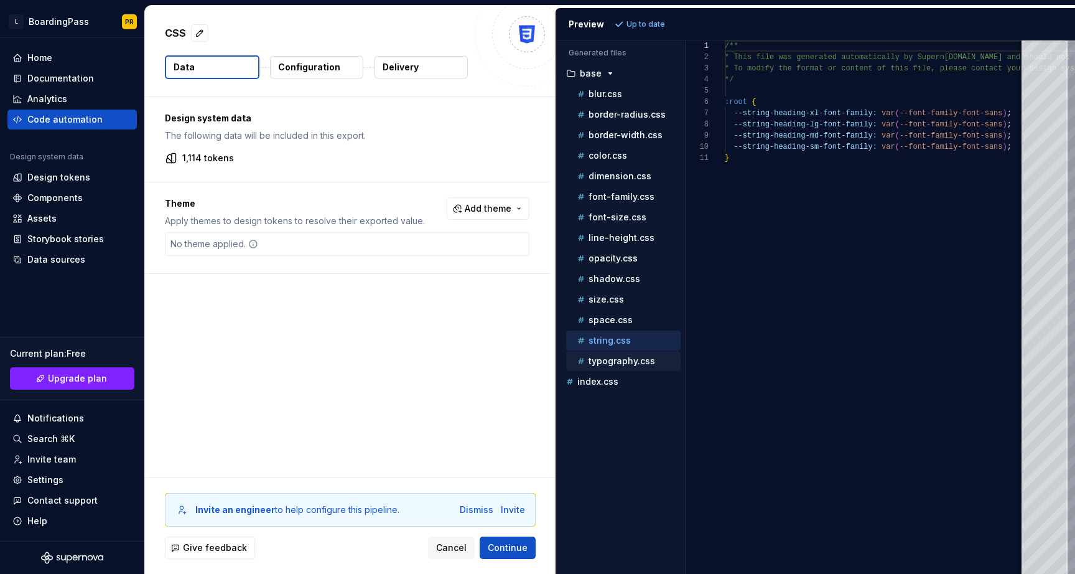
click at [612, 355] on div "typography.css" at bounding box center [628, 361] width 106 height 12
type textarea "**********"
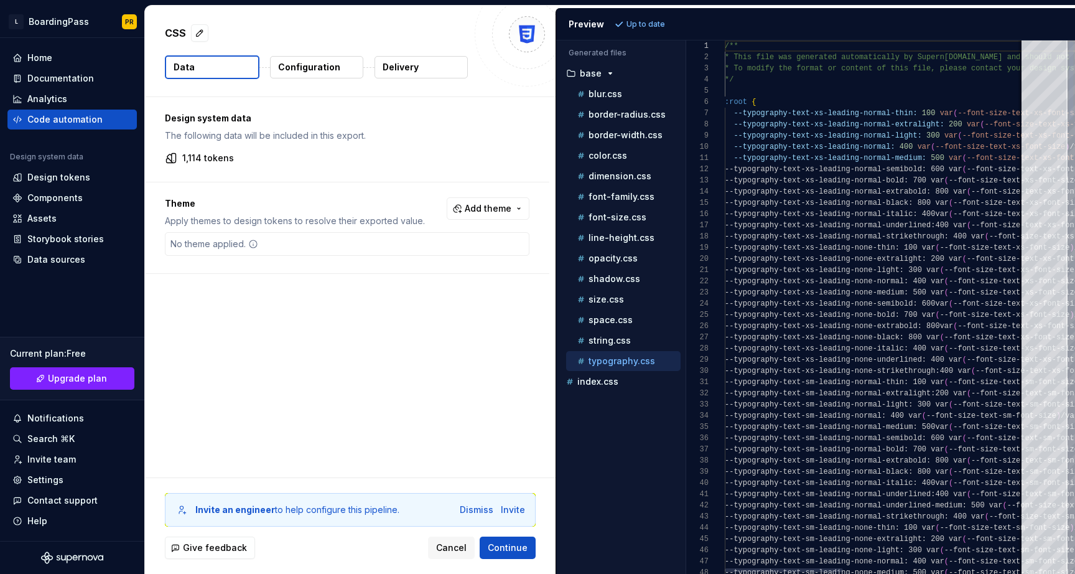
scroll to position [78, 0]
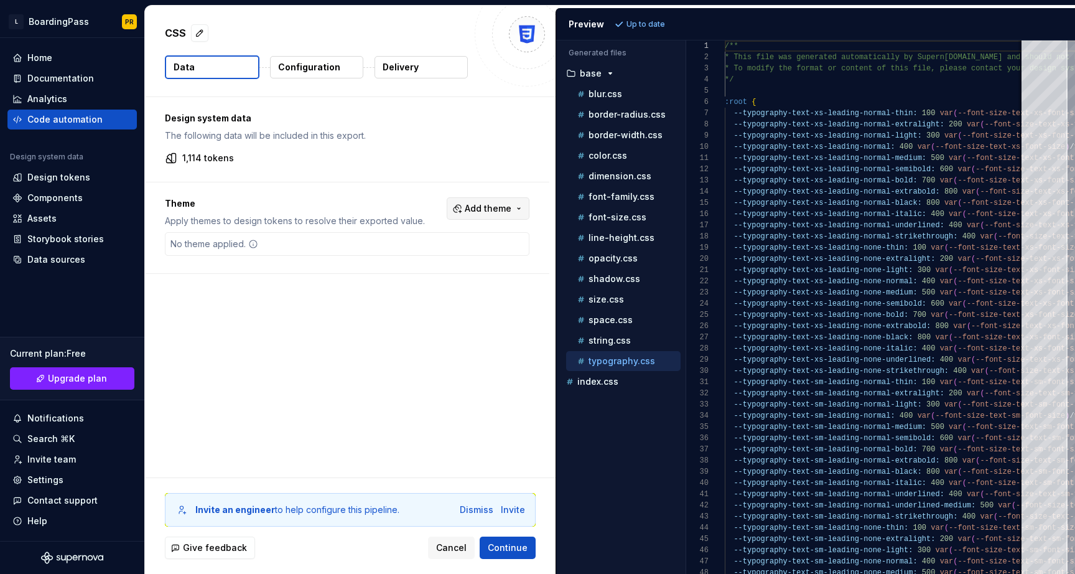
click at [519, 204] on button "Add theme" at bounding box center [488, 208] width 83 height 22
click at [404, 258] on div "Suggestions" at bounding box center [399, 258] width 10 height 10
click at [404, 274] on div "Suggestions" at bounding box center [399, 278] width 10 height 10
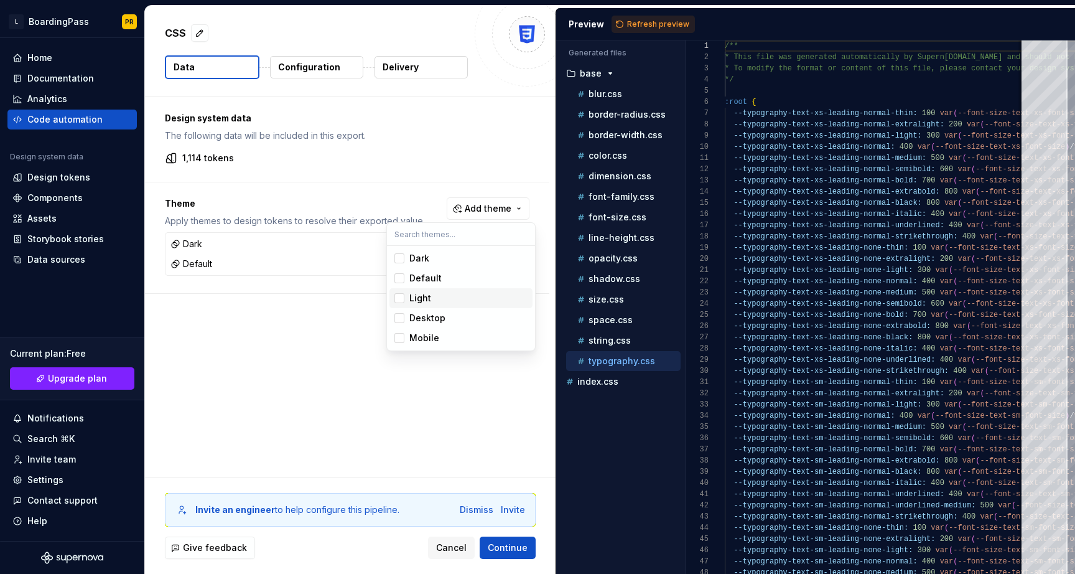
click at [400, 298] on div "Suggestions" at bounding box center [399, 298] width 10 height 10
click at [400, 319] on div "Suggestions" at bounding box center [399, 318] width 10 height 10
click at [400, 345] on span "Mobile" at bounding box center [461, 338] width 143 height 20
click at [459, 387] on html "L BoardingPass PR Home Documentation Analytics Code automation Design system da…" at bounding box center [537, 287] width 1075 height 574
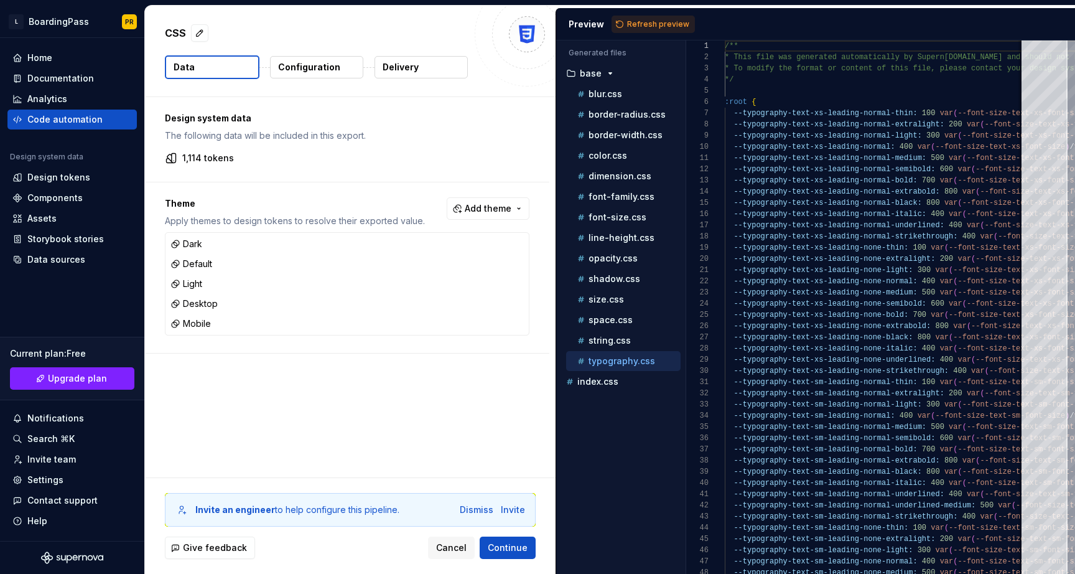
click at [316, 74] on button "Configuration" at bounding box center [316, 67] width 93 height 22
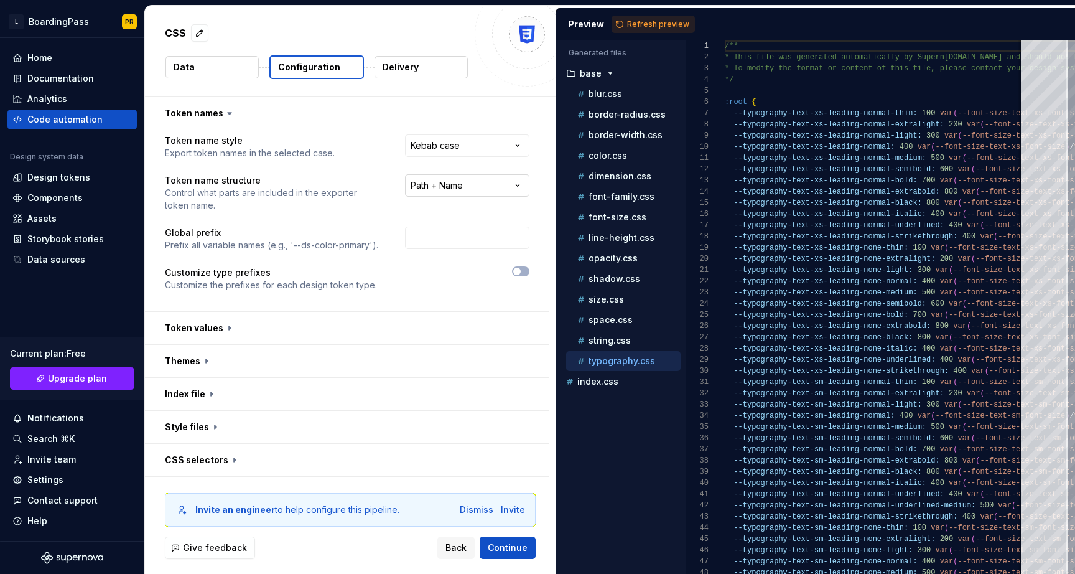
click at [485, 185] on html "**********" at bounding box center [537, 287] width 1075 height 574
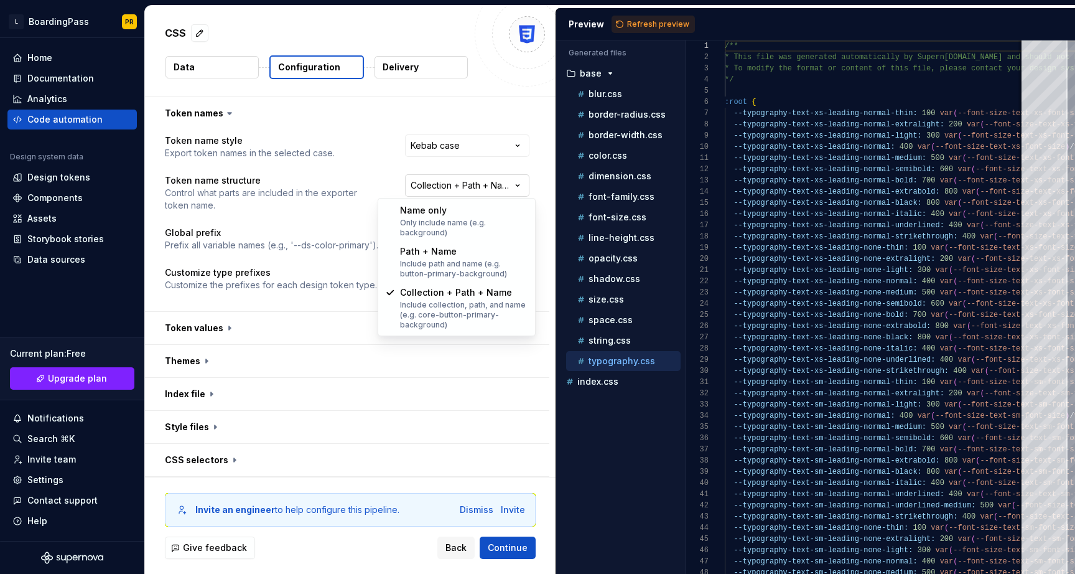
click at [470, 191] on html "**********" at bounding box center [537, 287] width 1075 height 574
select select "**********"
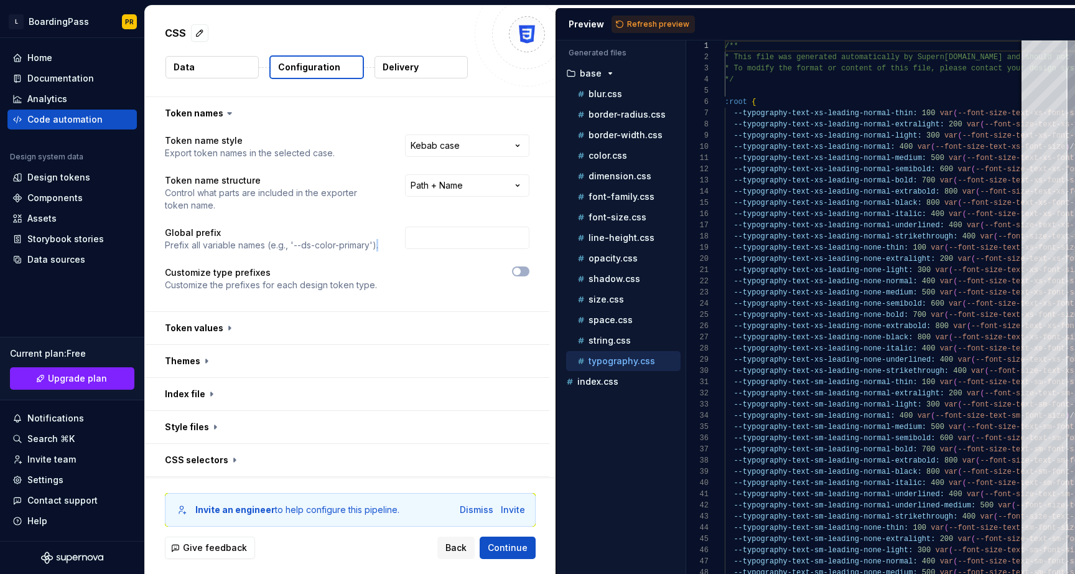
click at [441, 253] on div "**********" at bounding box center [347, 220] width 365 height 172
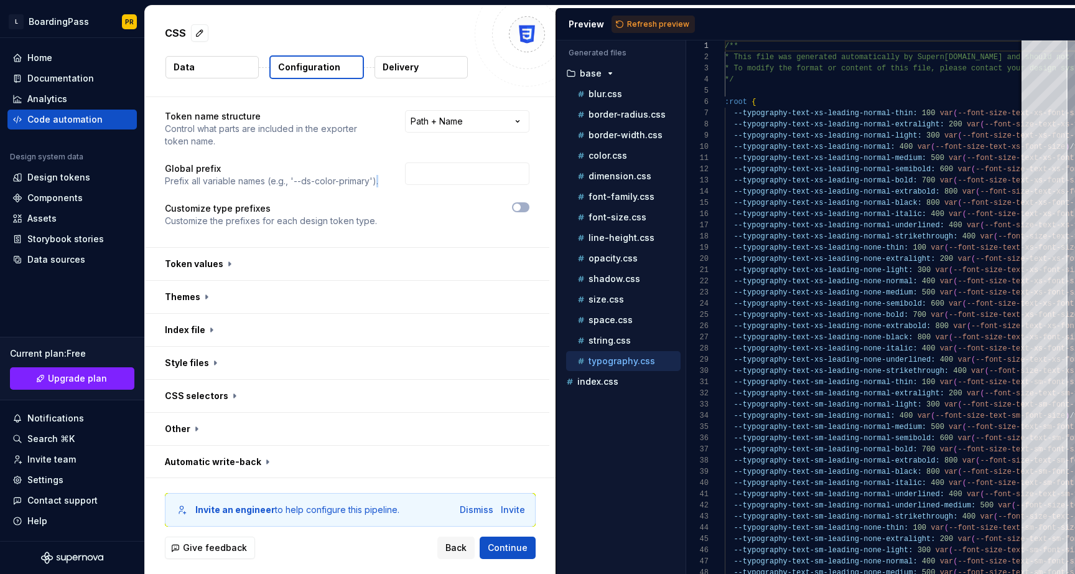
scroll to position [65, 0]
click at [248, 264] on button "button" at bounding box center [347, 262] width 404 height 32
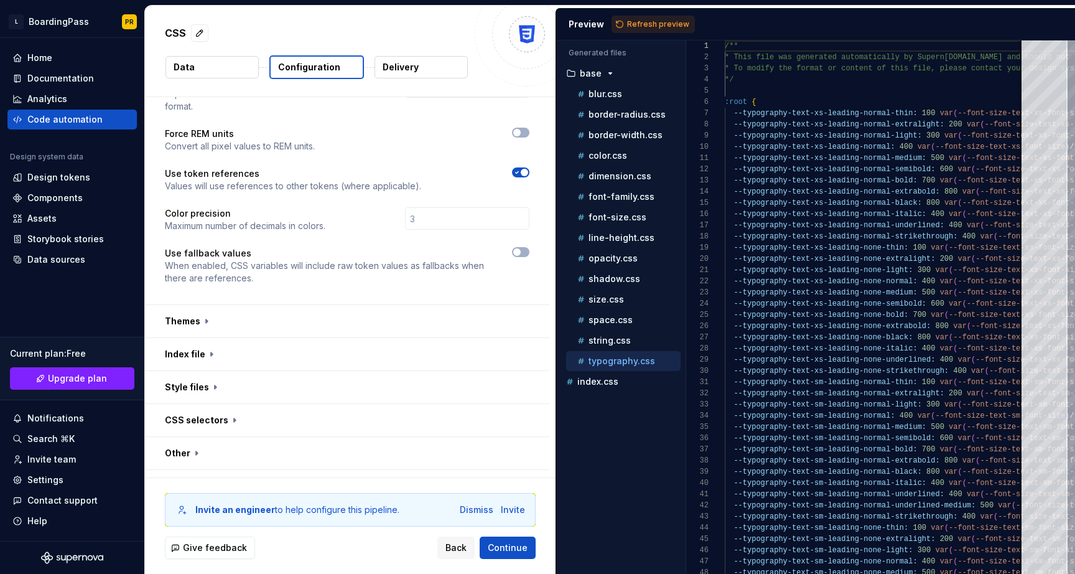
scroll to position [275, 0]
click at [311, 307] on button "button" at bounding box center [347, 320] width 404 height 32
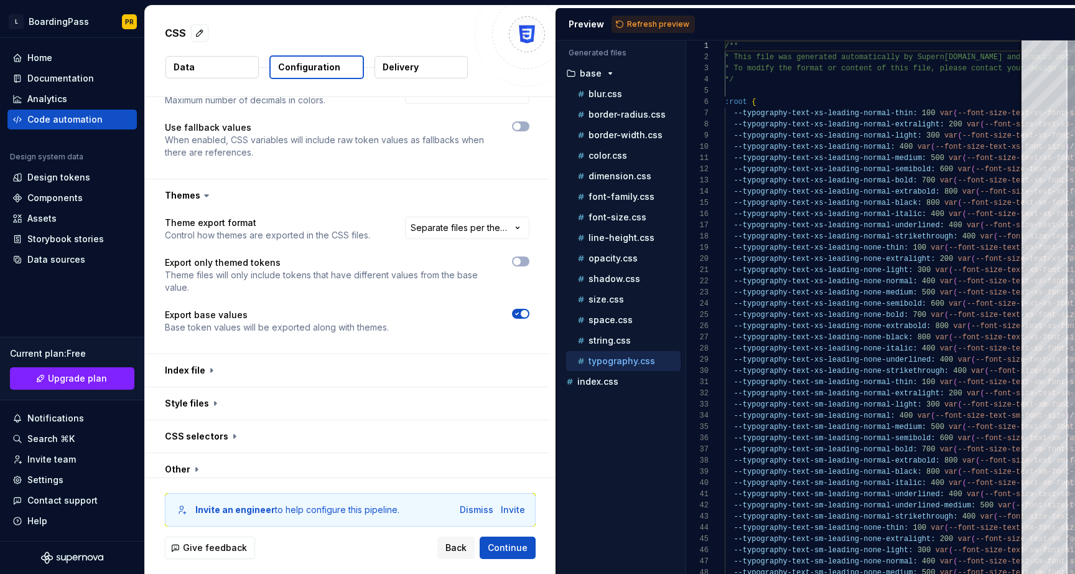
scroll to position [405, 0]
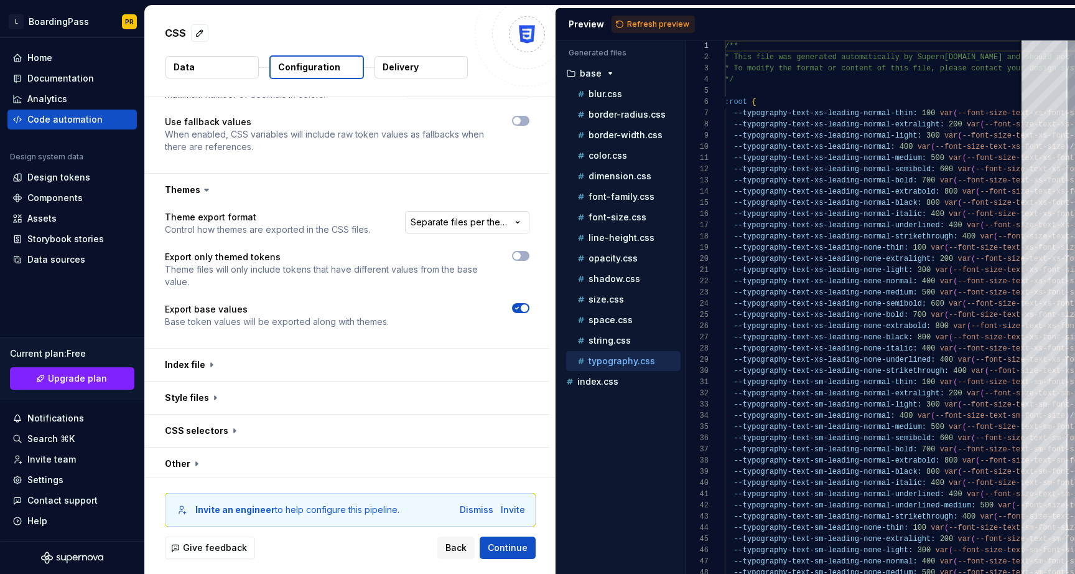
click at [480, 207] on html "**********" at bounding box center [537, 287] width 1075 height 574
click at [377, 199] on html "**********" at bounding box center [537, 287] width 1075 height 574
click at [322, 348] on button "button" at bounding box center [347, 364] width 404 height 32
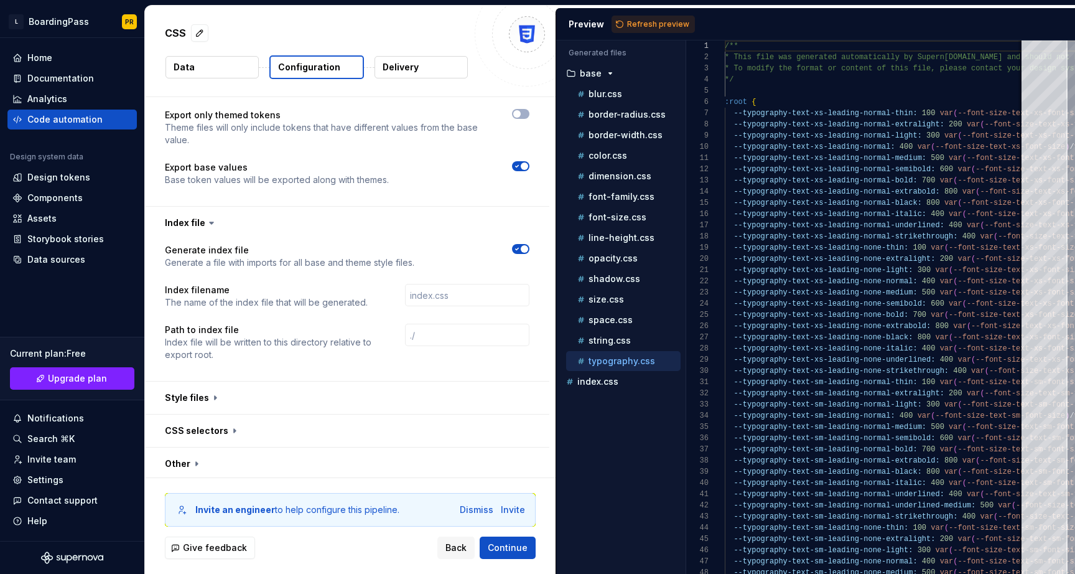
scroll to position [571, 0]
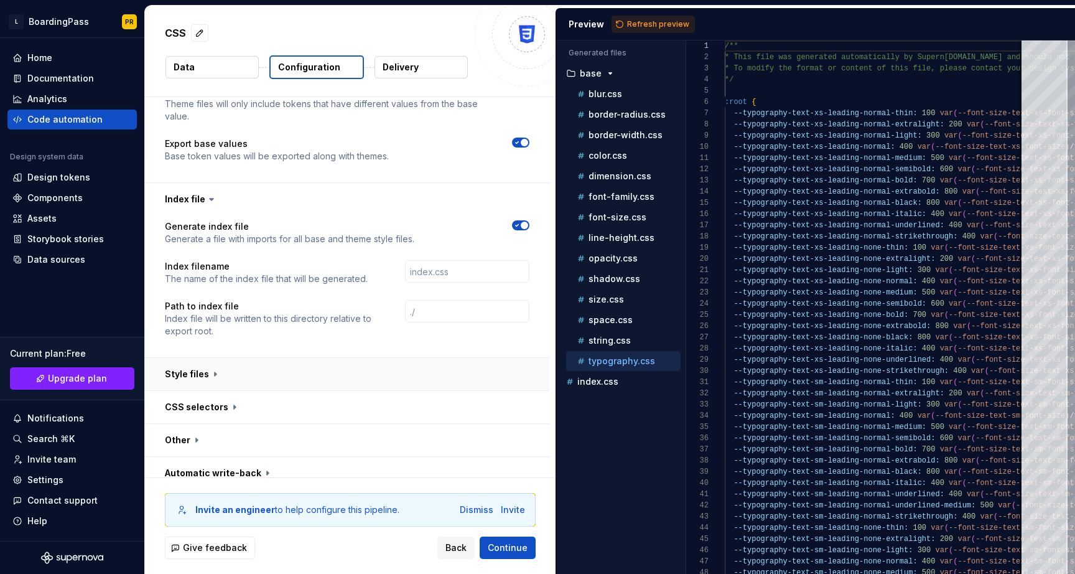
click at [295, 366] on button "button" at bounding box center [347, 374] width 404 height 32
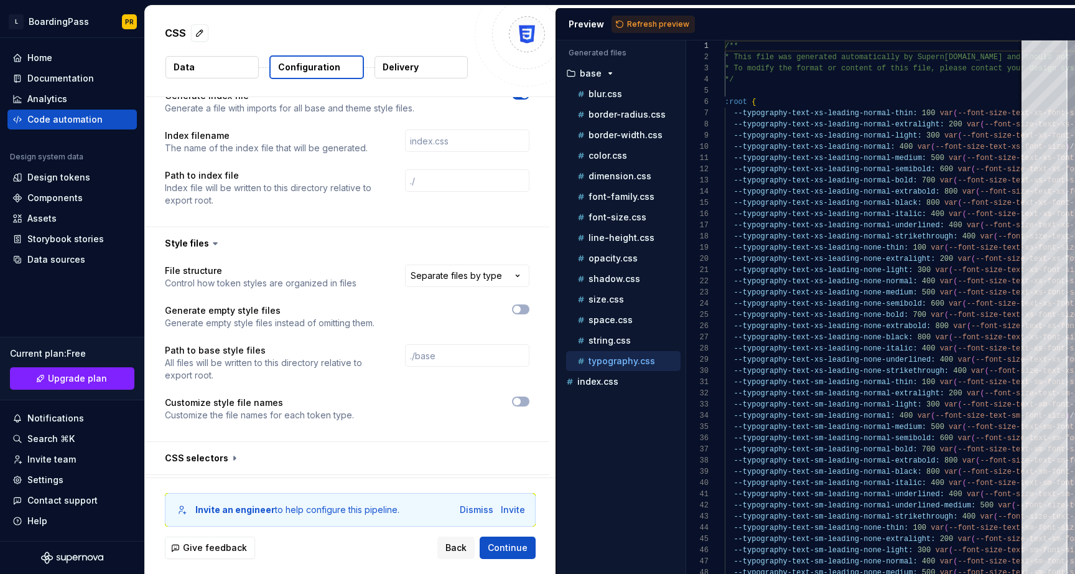
scroll to position [752, 0]
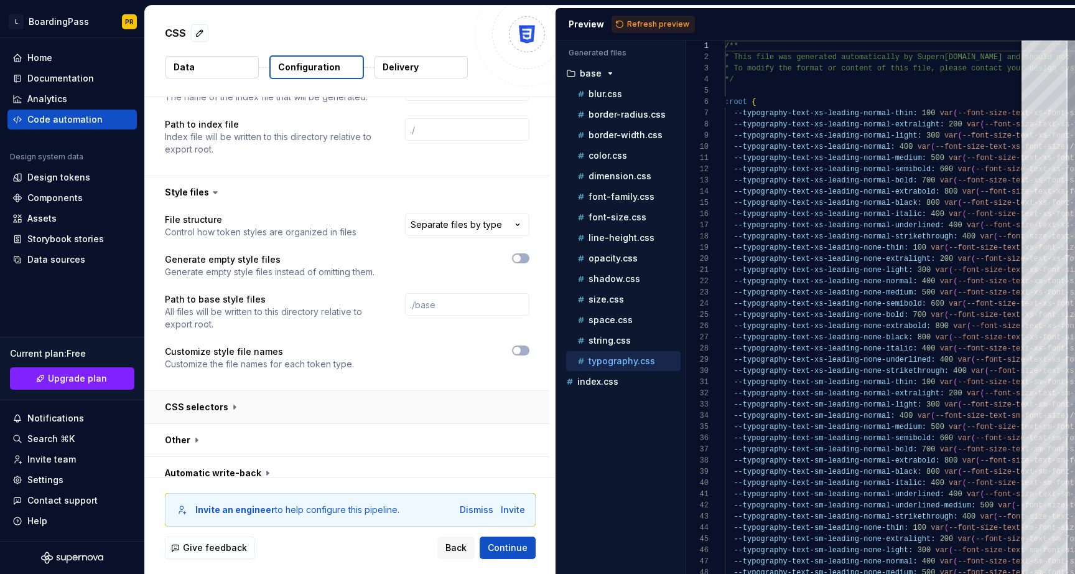
click at [285, 394] on button "button" at bounding box center [347, 407] width 404 height 32
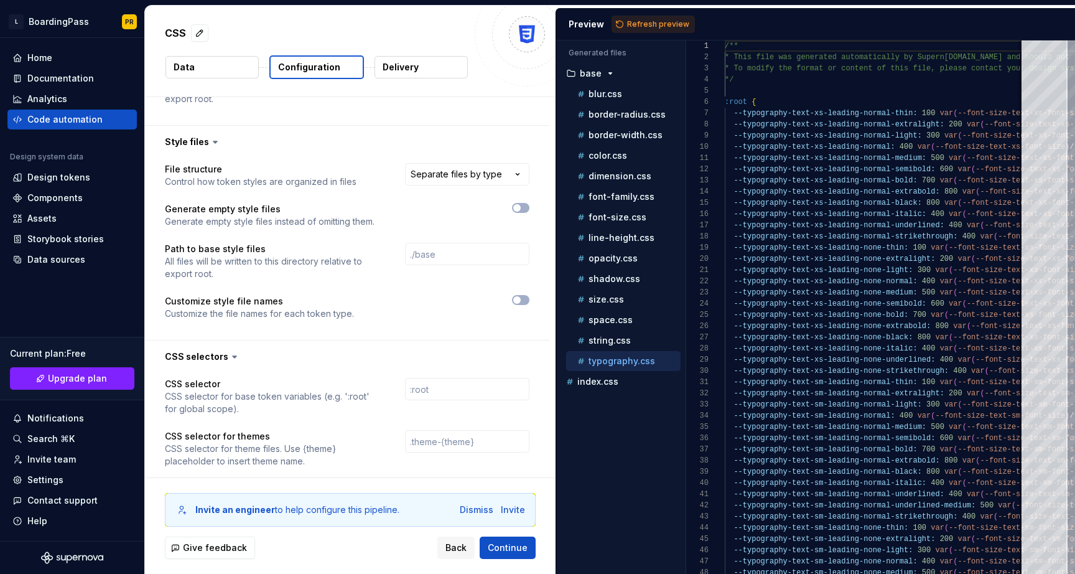
scroll to position [867, 0]
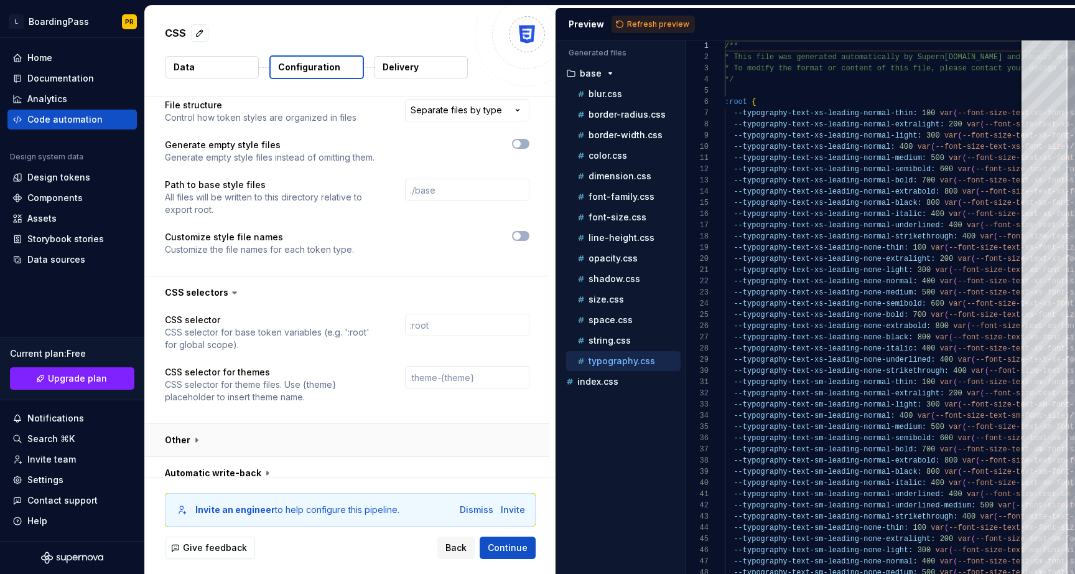
click at [263, 429] on button "button" at bounding box center [347, 440] width 404 height 32
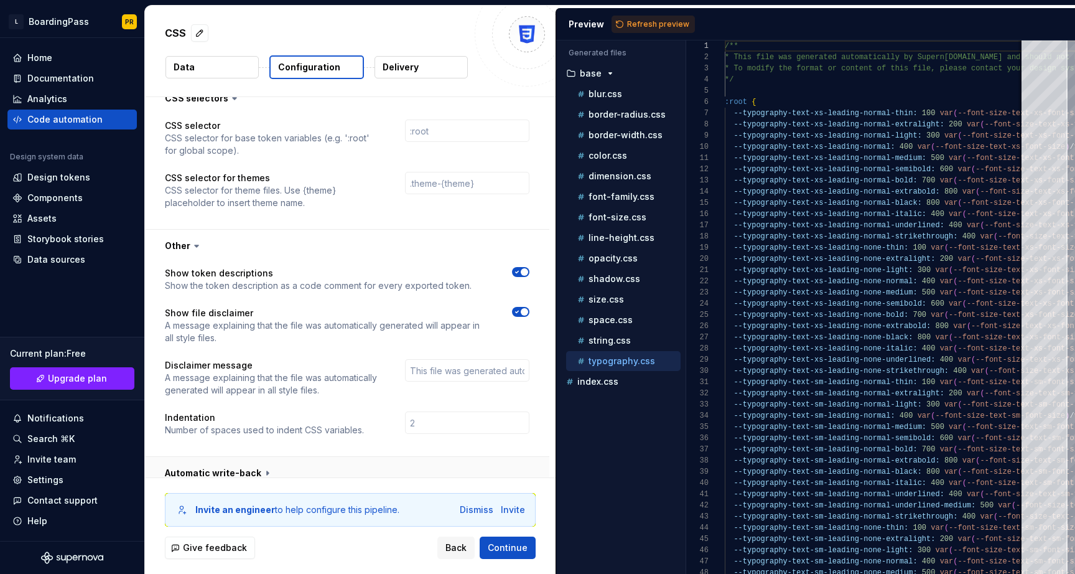
click at [293, 457] on button "button" at bounding box center [347, 473] width 404 height 32
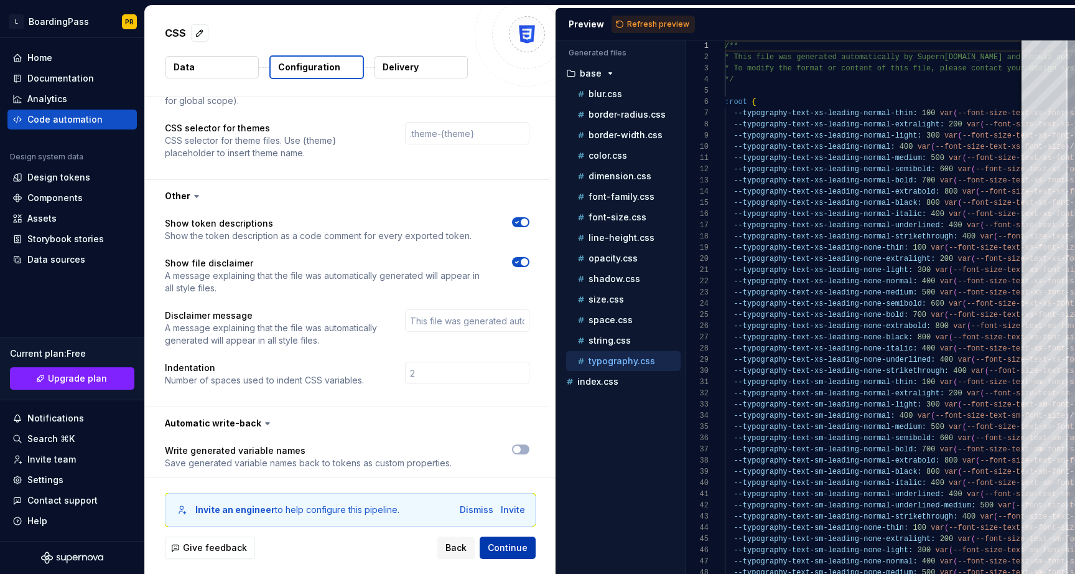
click at [503, 546] on span "Continue" at bounding box center [508, 547] width 40 height 12
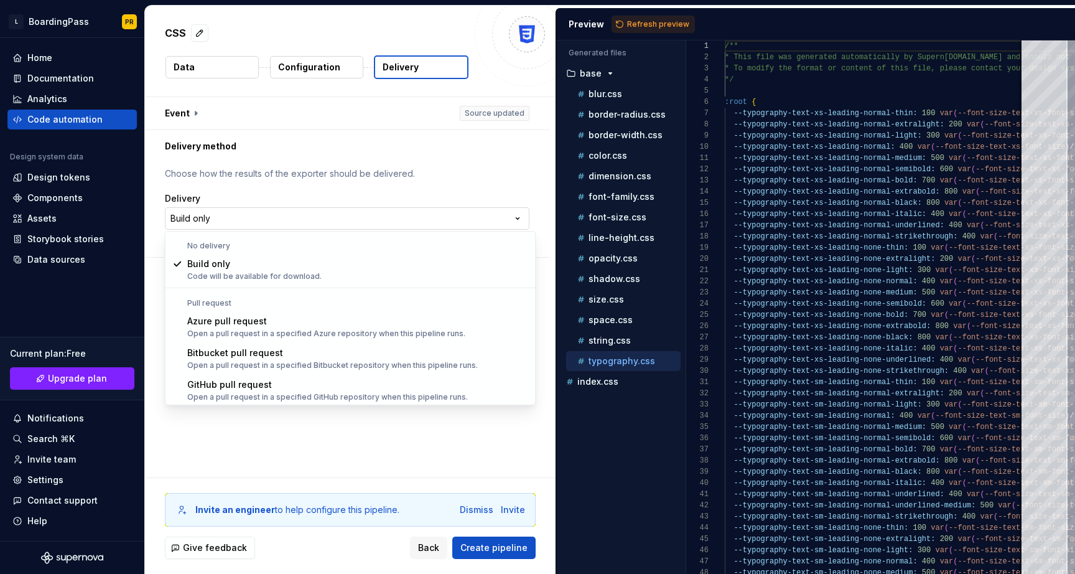
click at [273, 211] on html "**********" at bounding box center [537, 287] width 1075 height 574
click at [361, 197] on html "**********" at bounding box center [537, 287] width 1075 height 574
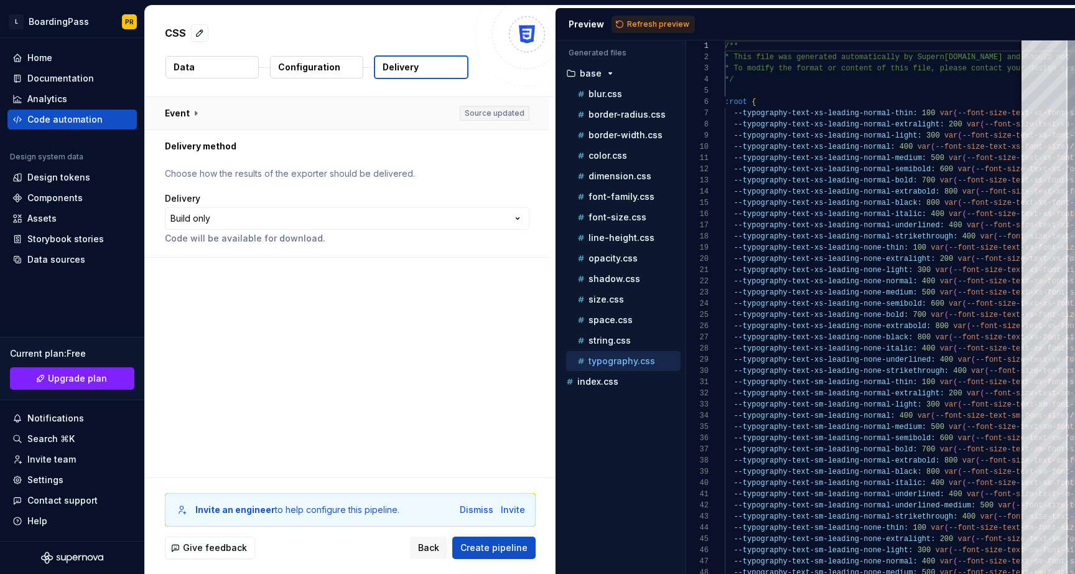
click at [193, 113] on button "button" at bounding box center [347, 113] width 404 height 32
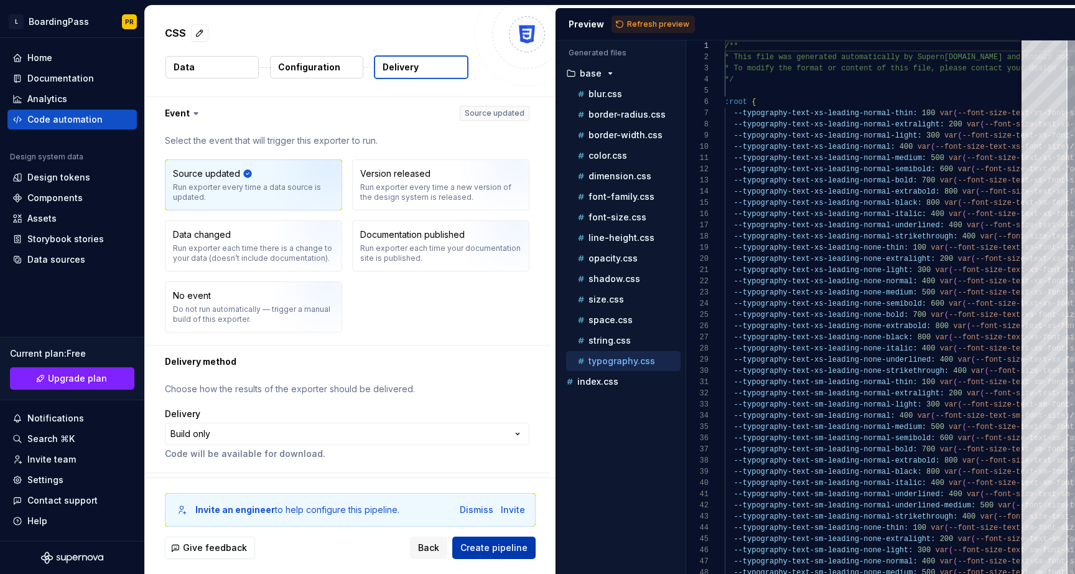
click at [489, 546] on span "Create pipeline" at bounding box center [493, 547] width 67 height 12
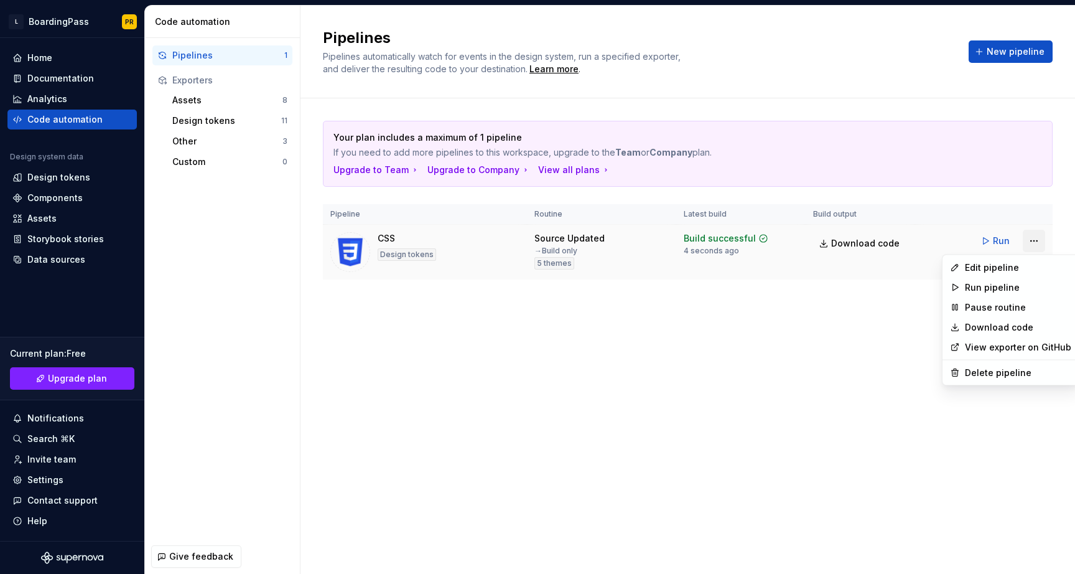
click at [1029, 240] on html "L BoardingPass PR Home Documentation Analytics Code automation Design system da…" at bounding box center [537, 287] width 1075 height 574
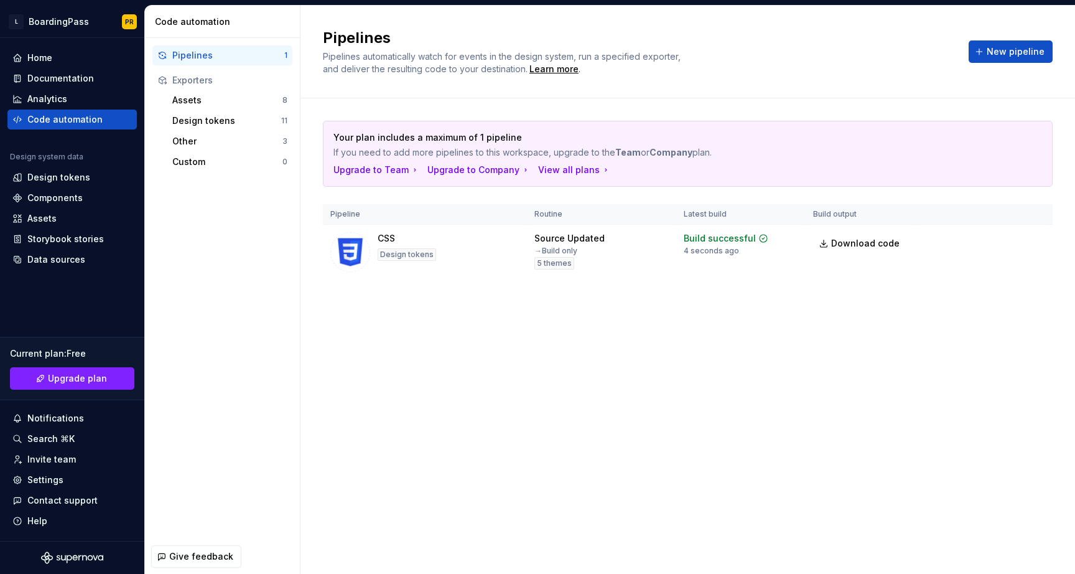
click at [869, 236] on html "L BoardingPass PR Home Documentation Analytics Code automation Design system da…" at bounding box center [537, 287] width 1075 height 574
click at [840, 244] on span "Download code" at bounding box center [865, 243] width 68 height 12
click at [658, 379] on div "Pipelines Pipelines automatically watch for events in the design system, run a …" at bounding box center [688, 290] width 775 height 568
click at [623, 444] on div "Pipelines Pipelines automatically watch for events in the design system, run a …" at bounding box center [688, 290] width 775 height 568
